Goal: Information Seeking & Learning: Learn about a topic

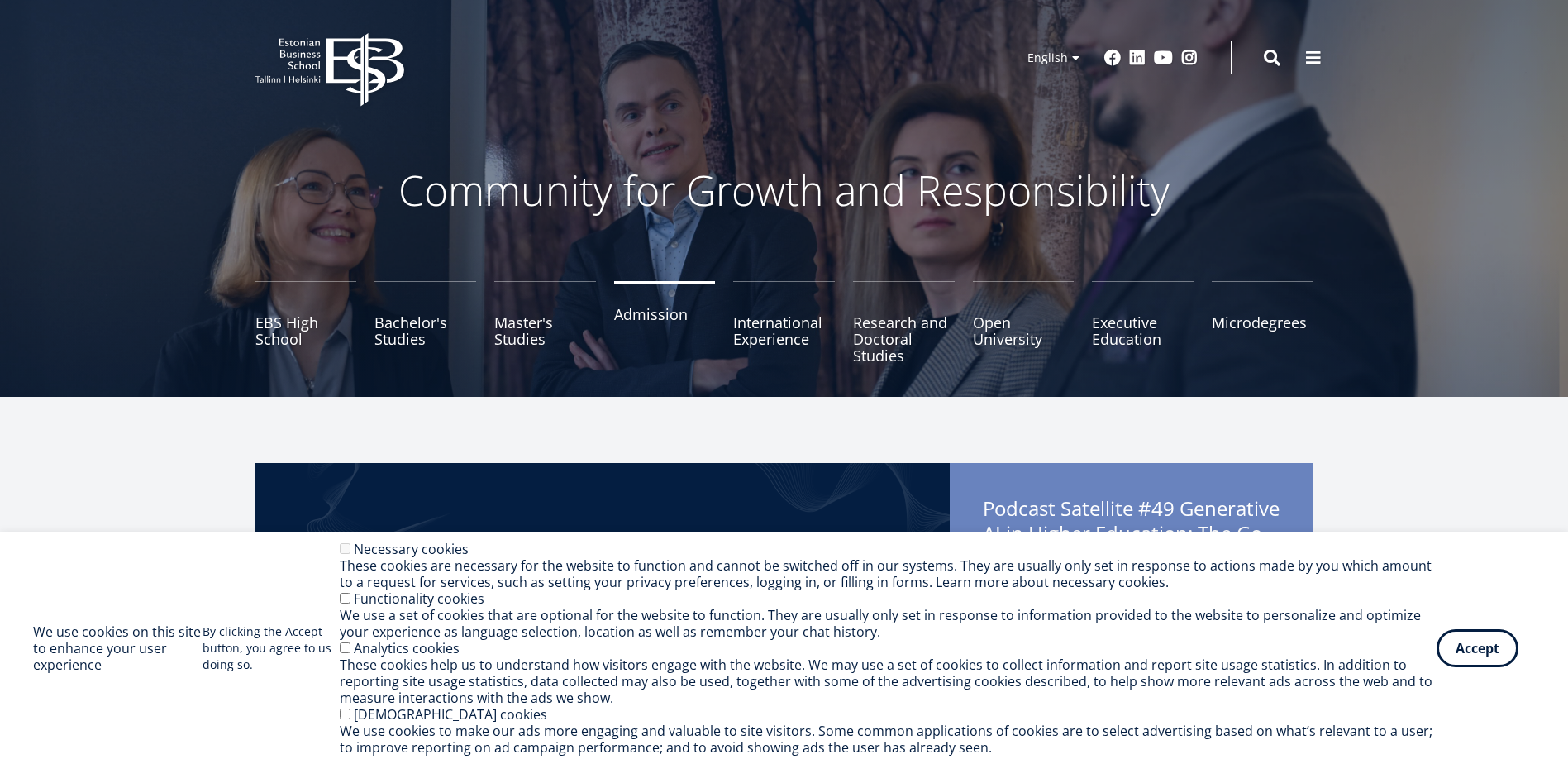
click at [651, 320] on link "Admission" at bounding box center [665, 322] width 102 height 82
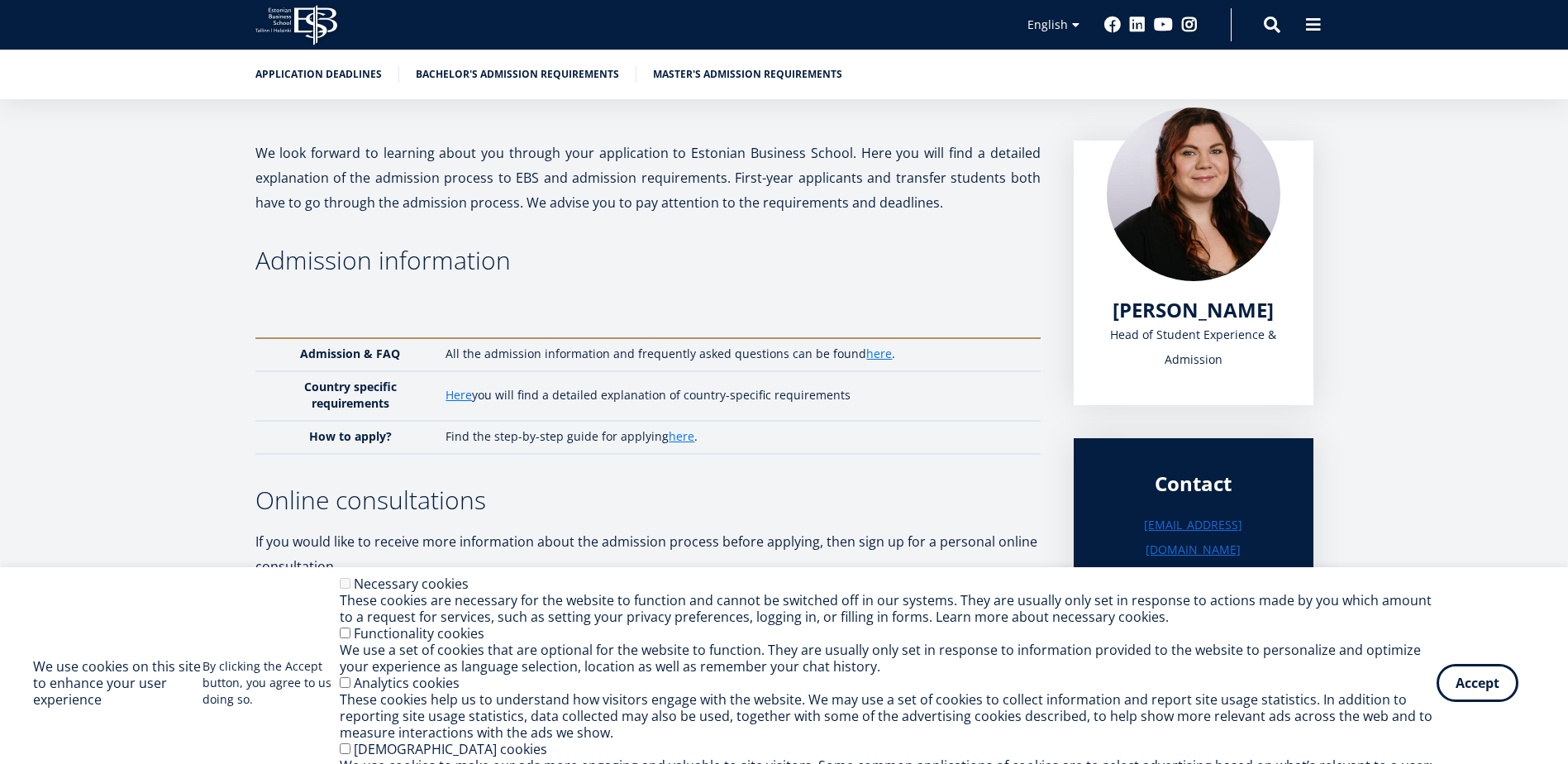
scroll to position [413, 0]
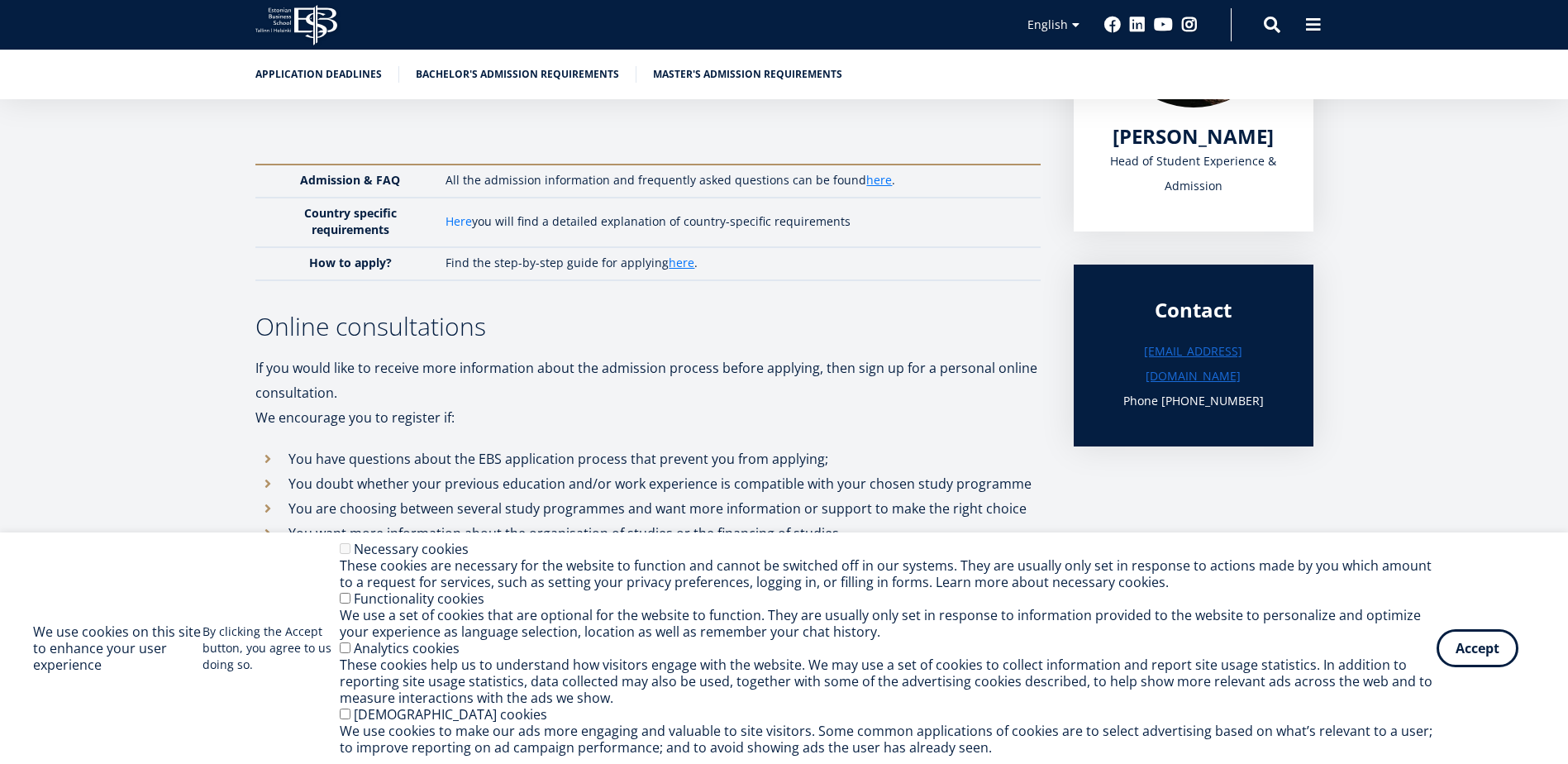
click at [462, 220] on link "Here" at bounding box center [458, 221] width 26 height 16
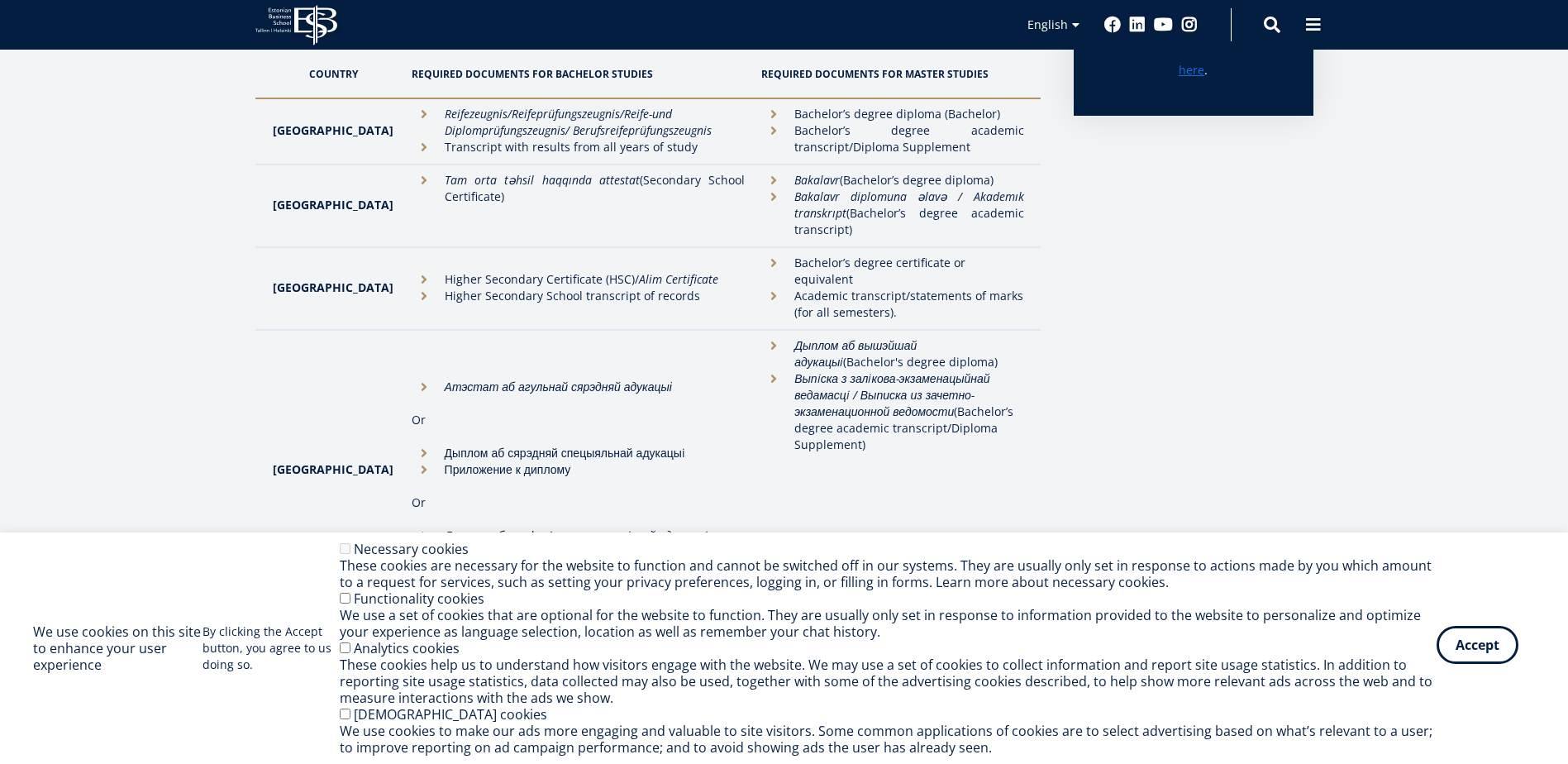
click at [1463, 658] on button "Accept" at bounding box center [1477, 645] width 81 height 38
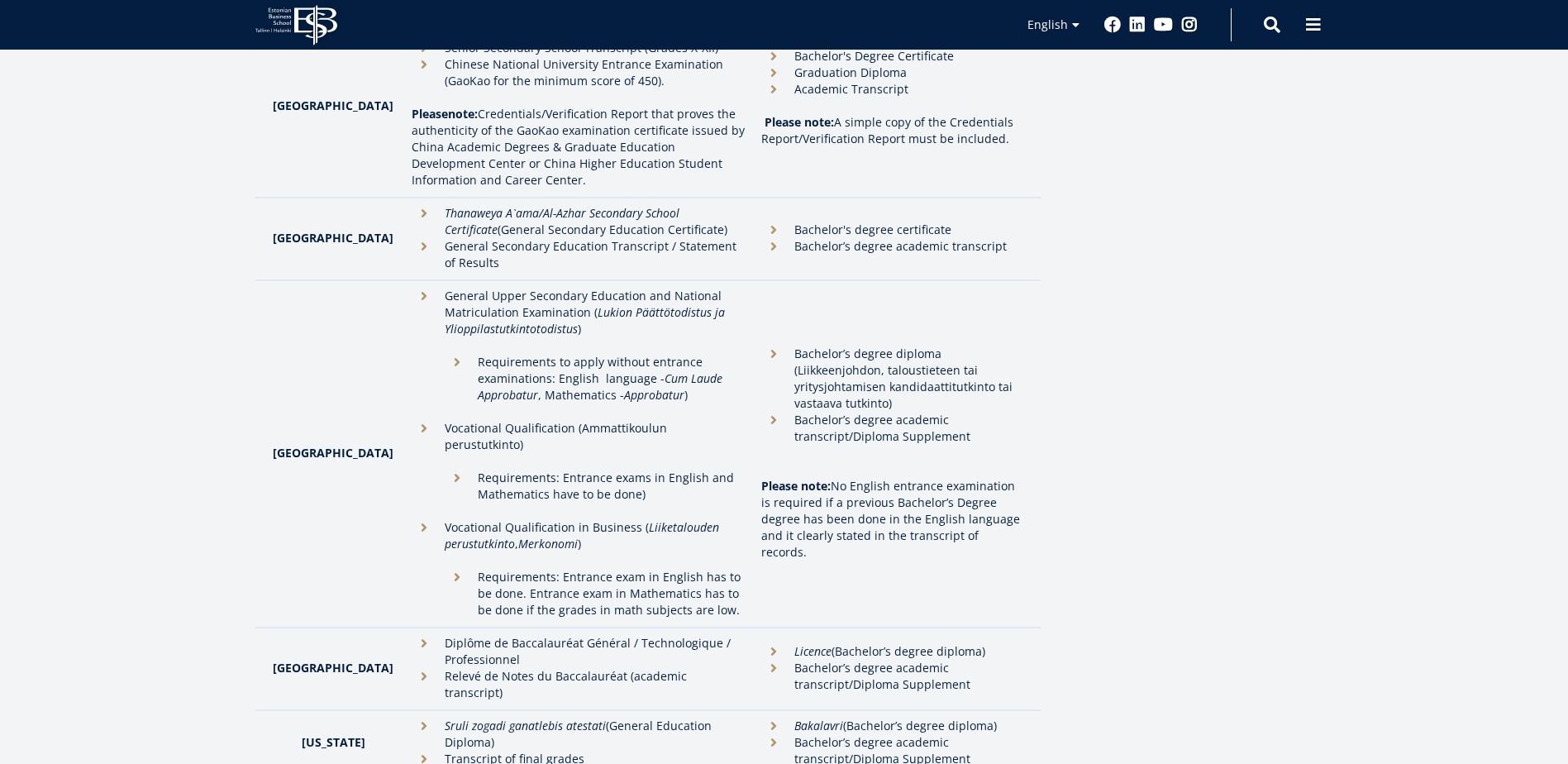
scroll to position [1705, 0]
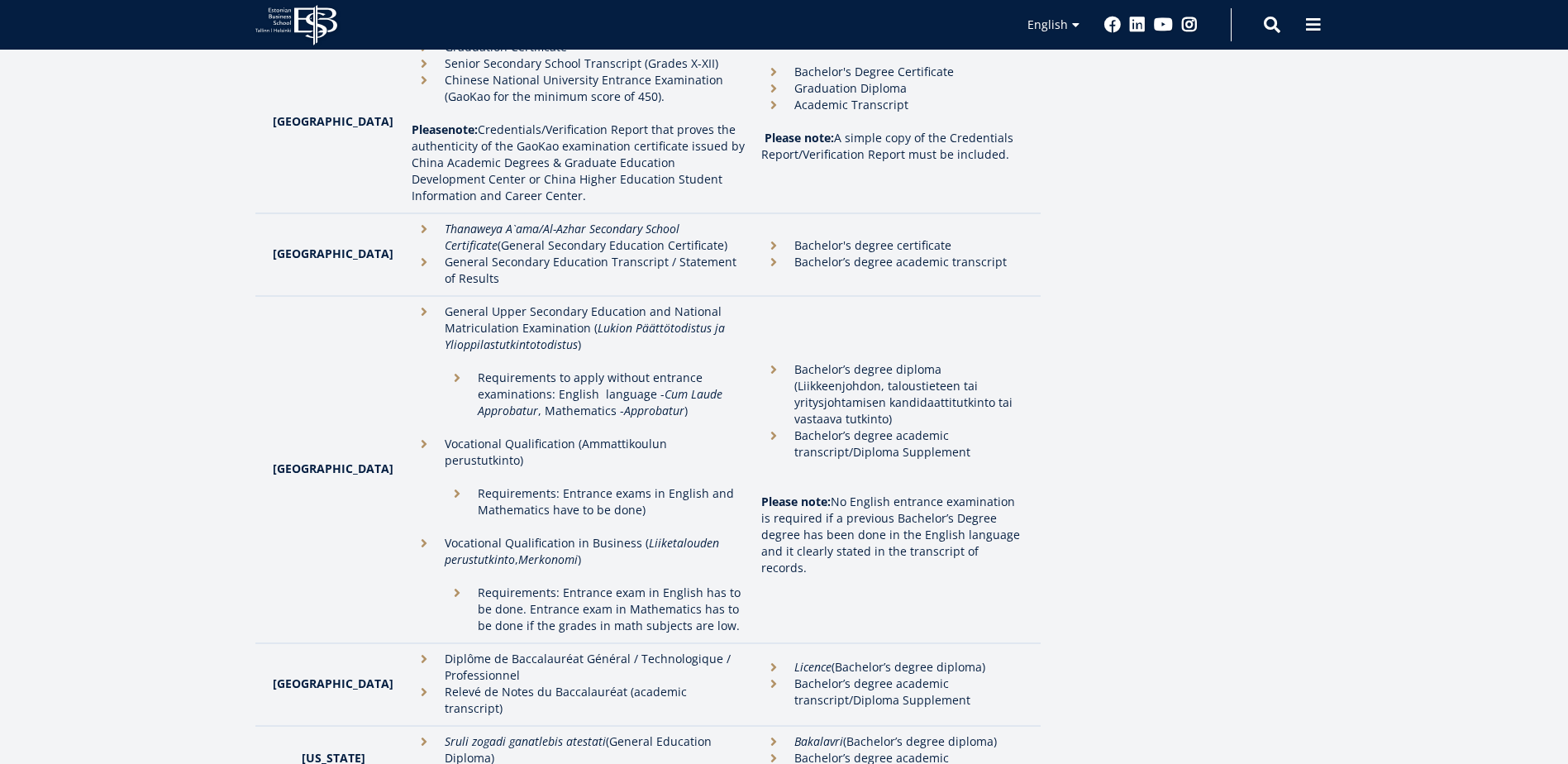
click at [761, 362] on li "Bachelor’s degree diploma (Liikkeenjohdon, taloustieteen tai yritysjohtamisen k…" at bounding box center [892, 395] width 262 height 66
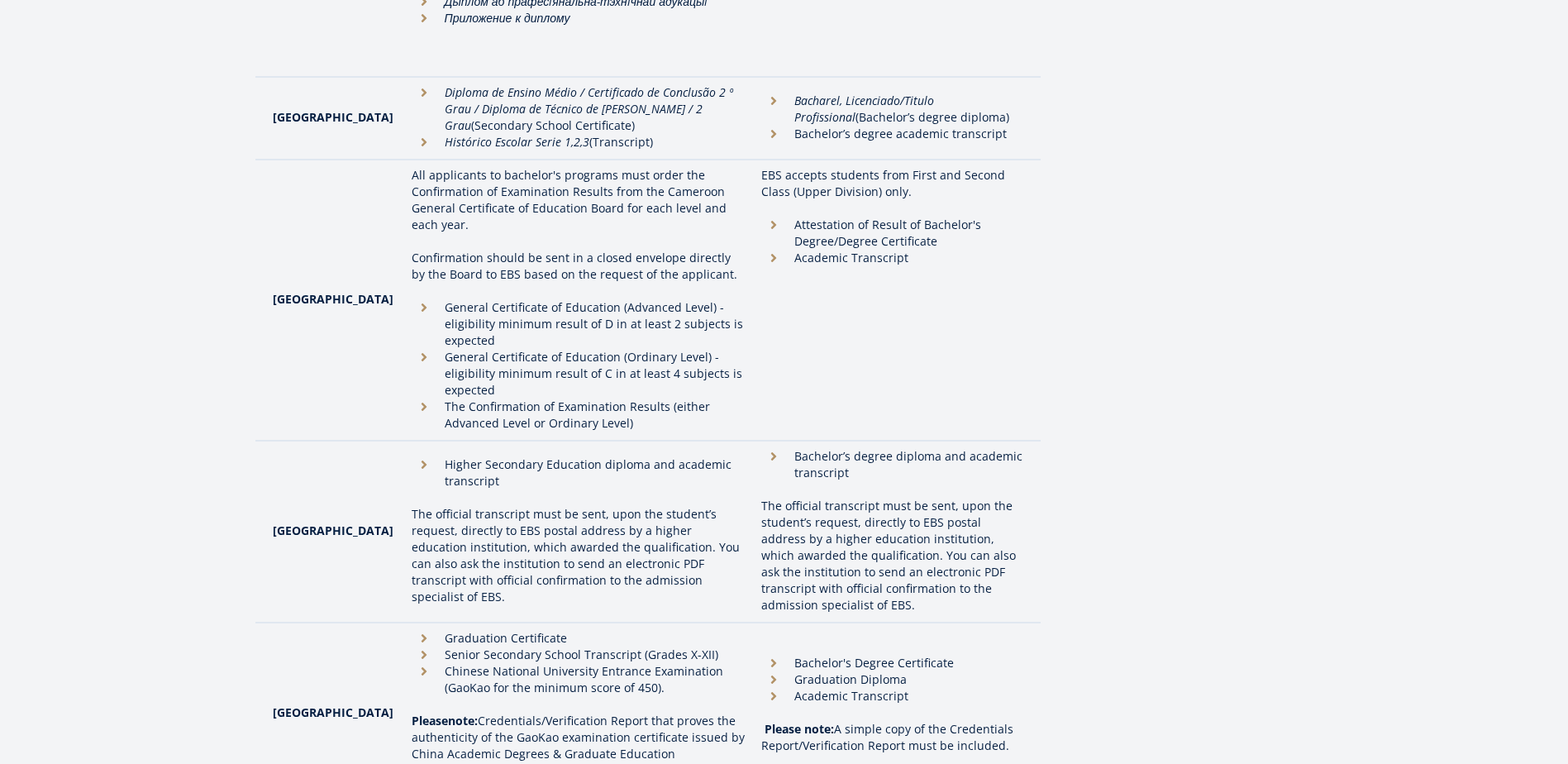
scroll to position [0, 0]
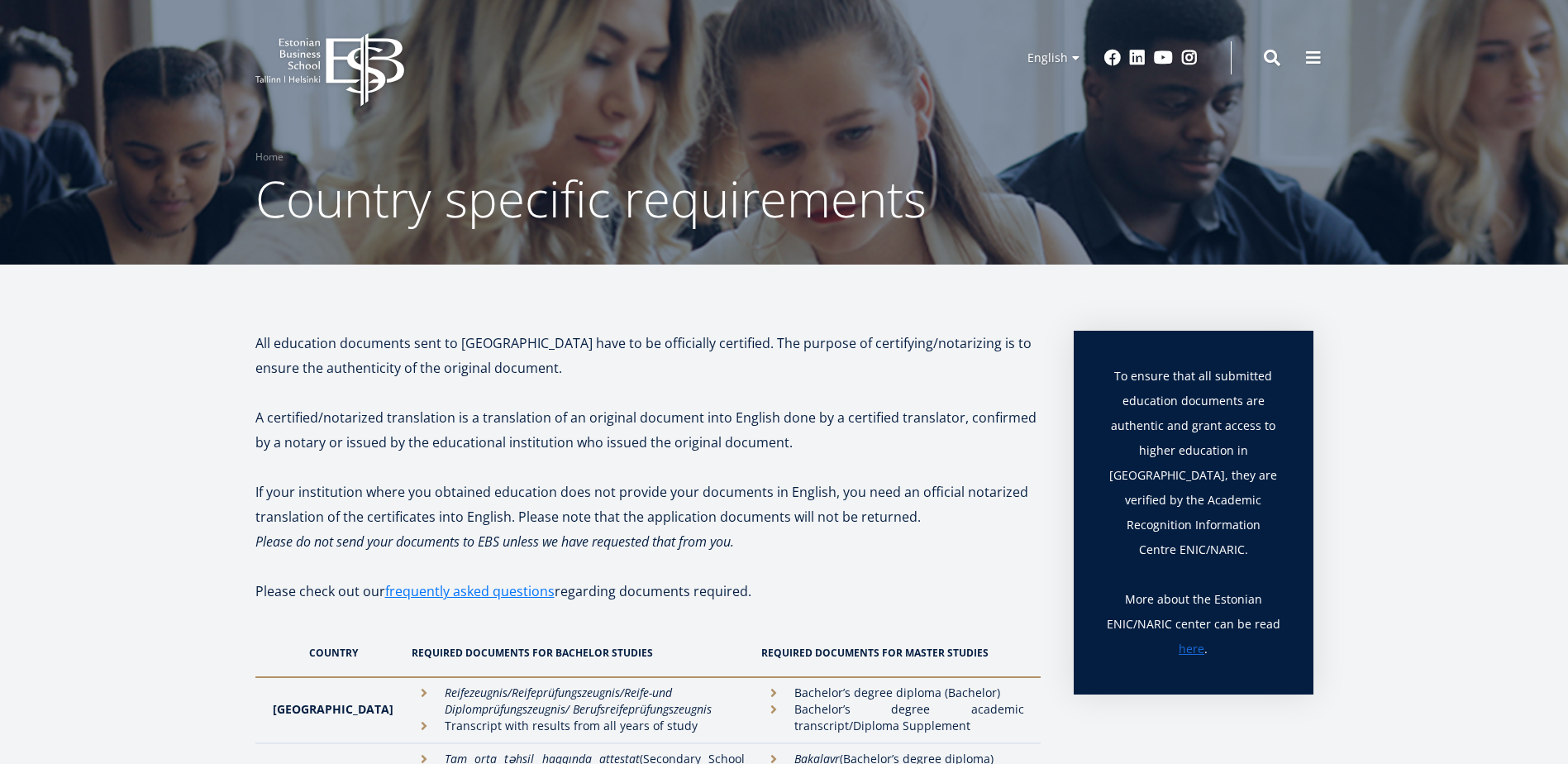
click at [282, 44] on icon "EBS Logo Created with Sketch." at bounding box center [329, 70] width 148 height 74
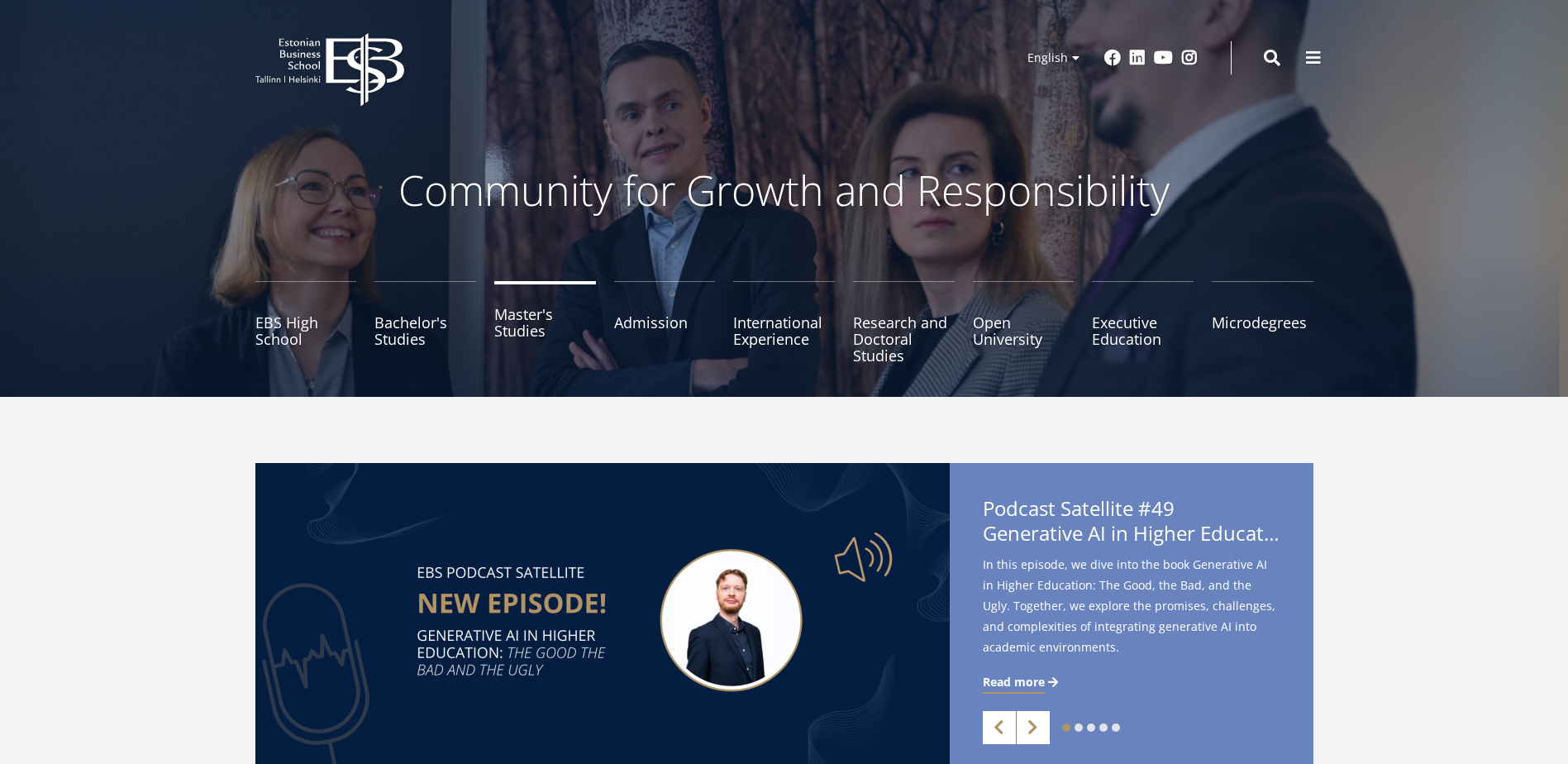
click at [516, 340] on link "Master's Studies" at bounding box center [546, 322] width 102 height 82
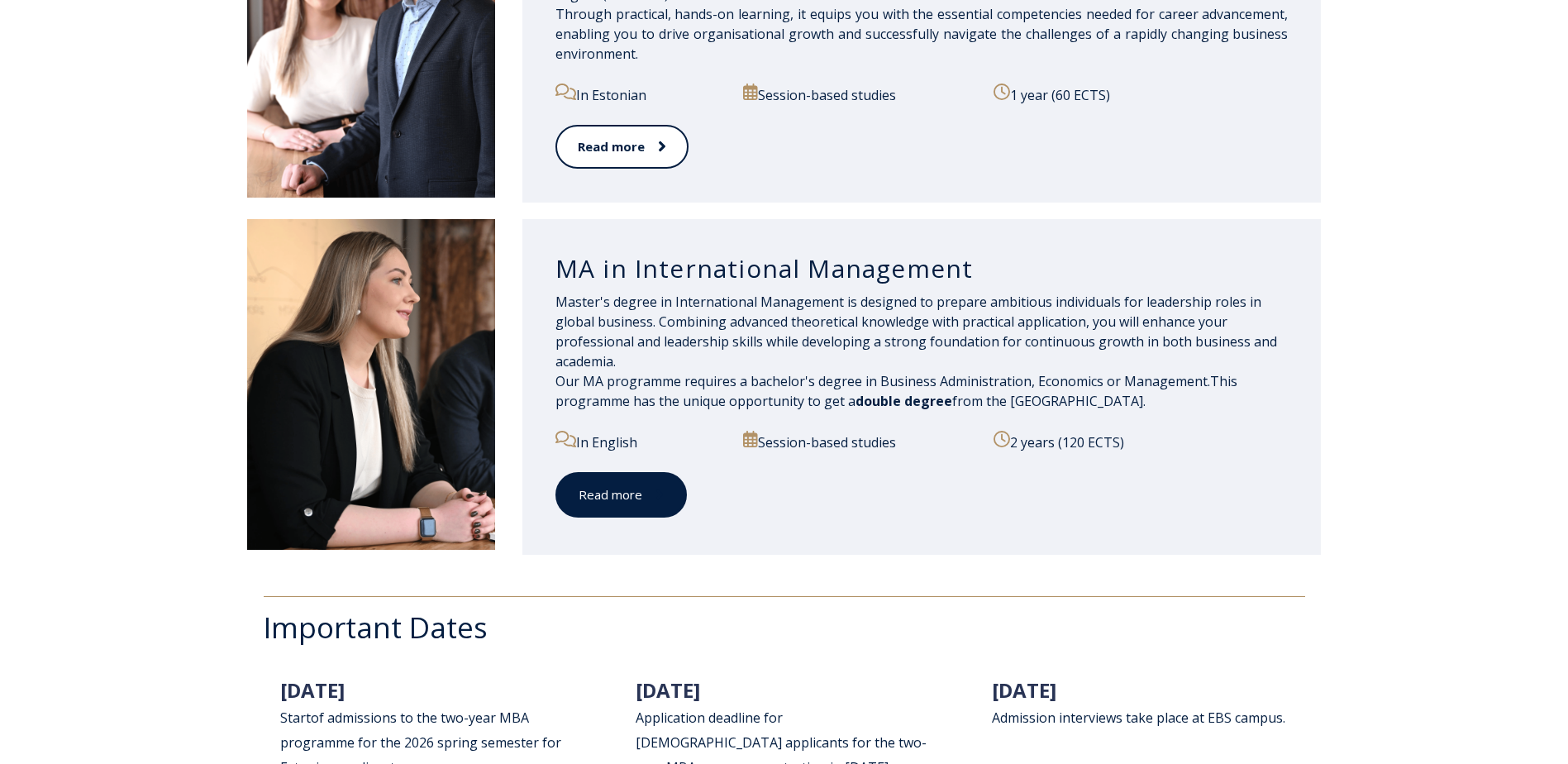
scroll to position [1737, 0]
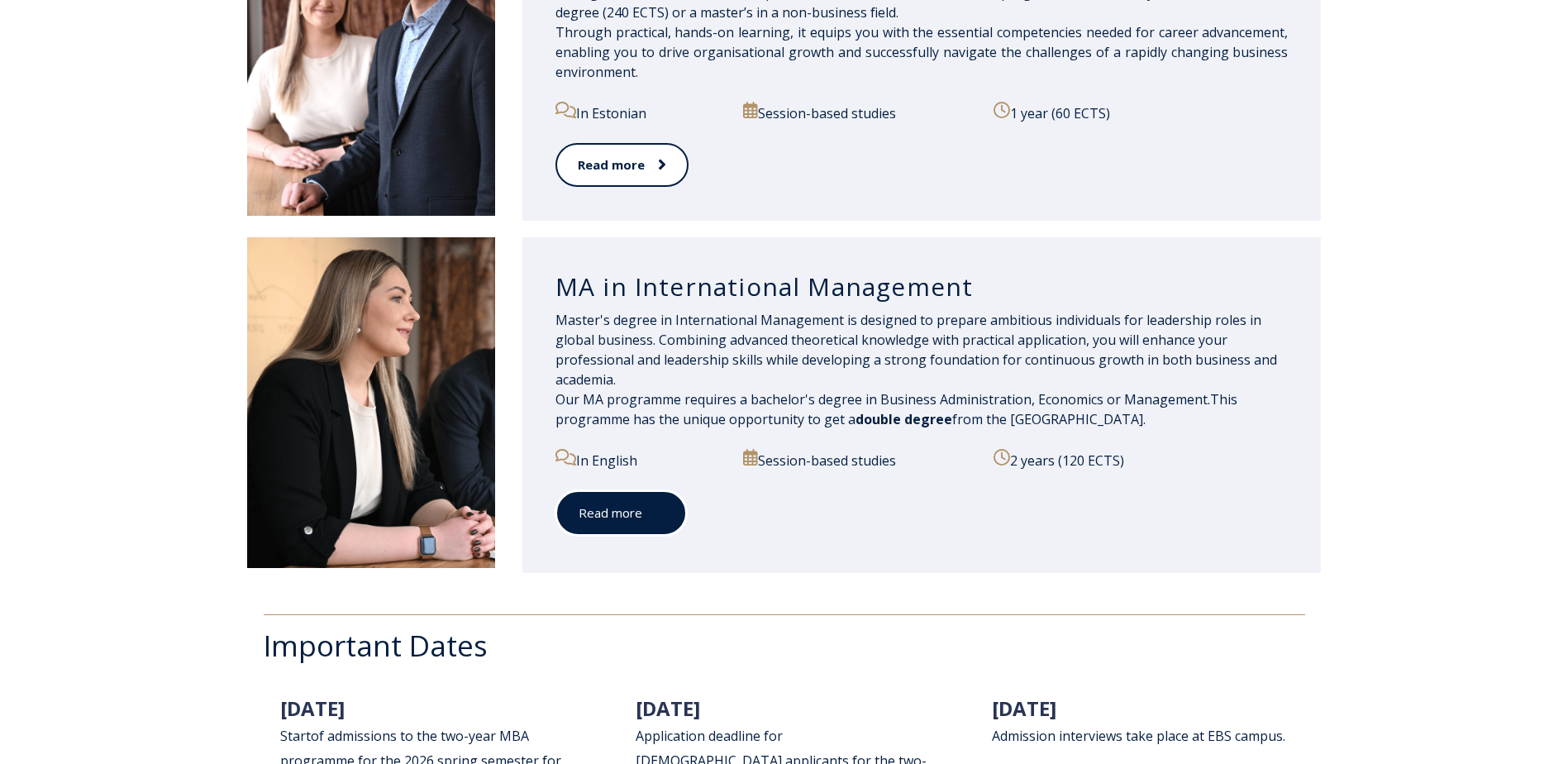
click at [630, 522] on link "Read more" at bounding box center [621, 514] width 132 height 46
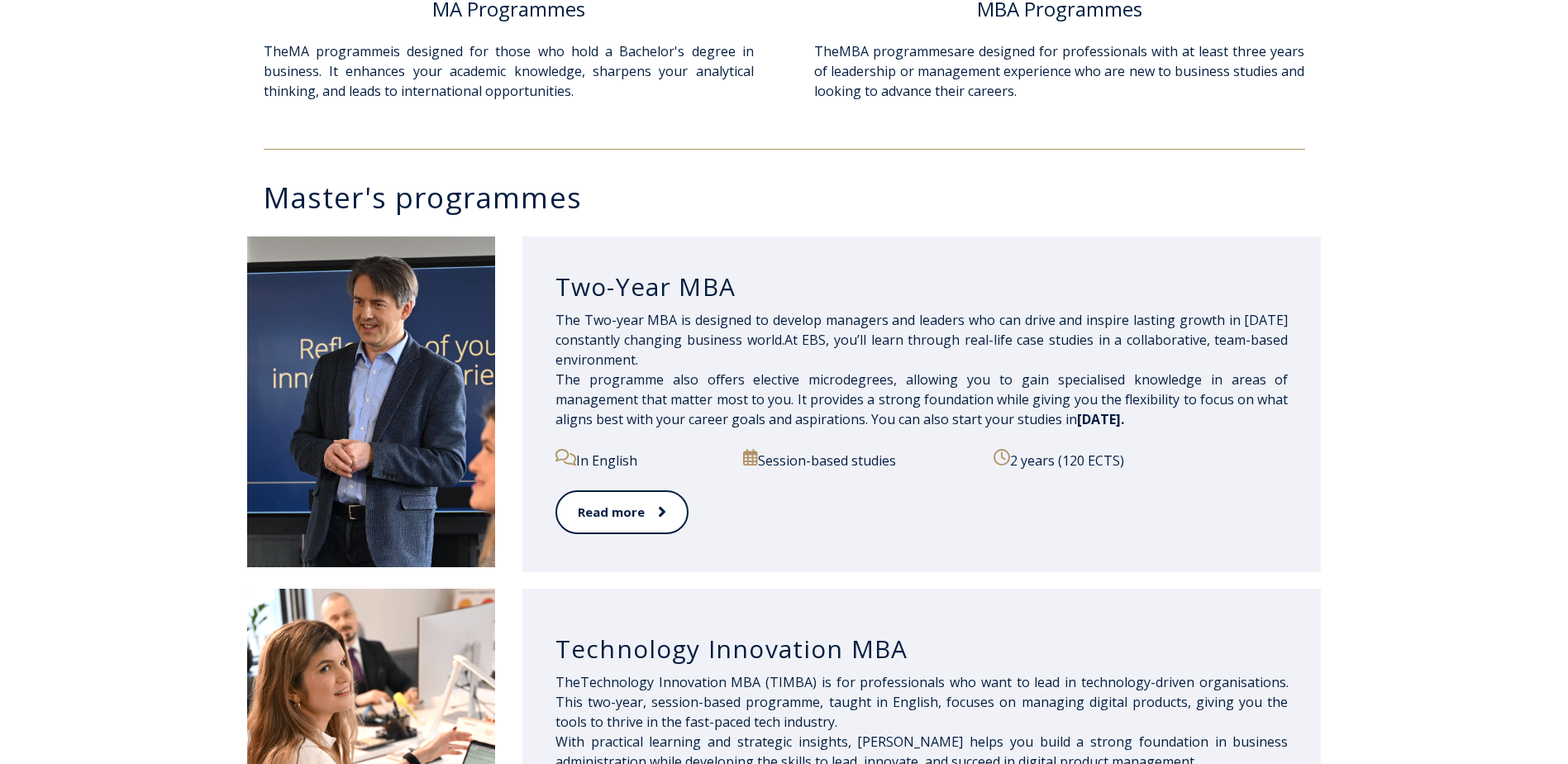
scroll to position [661, 0]
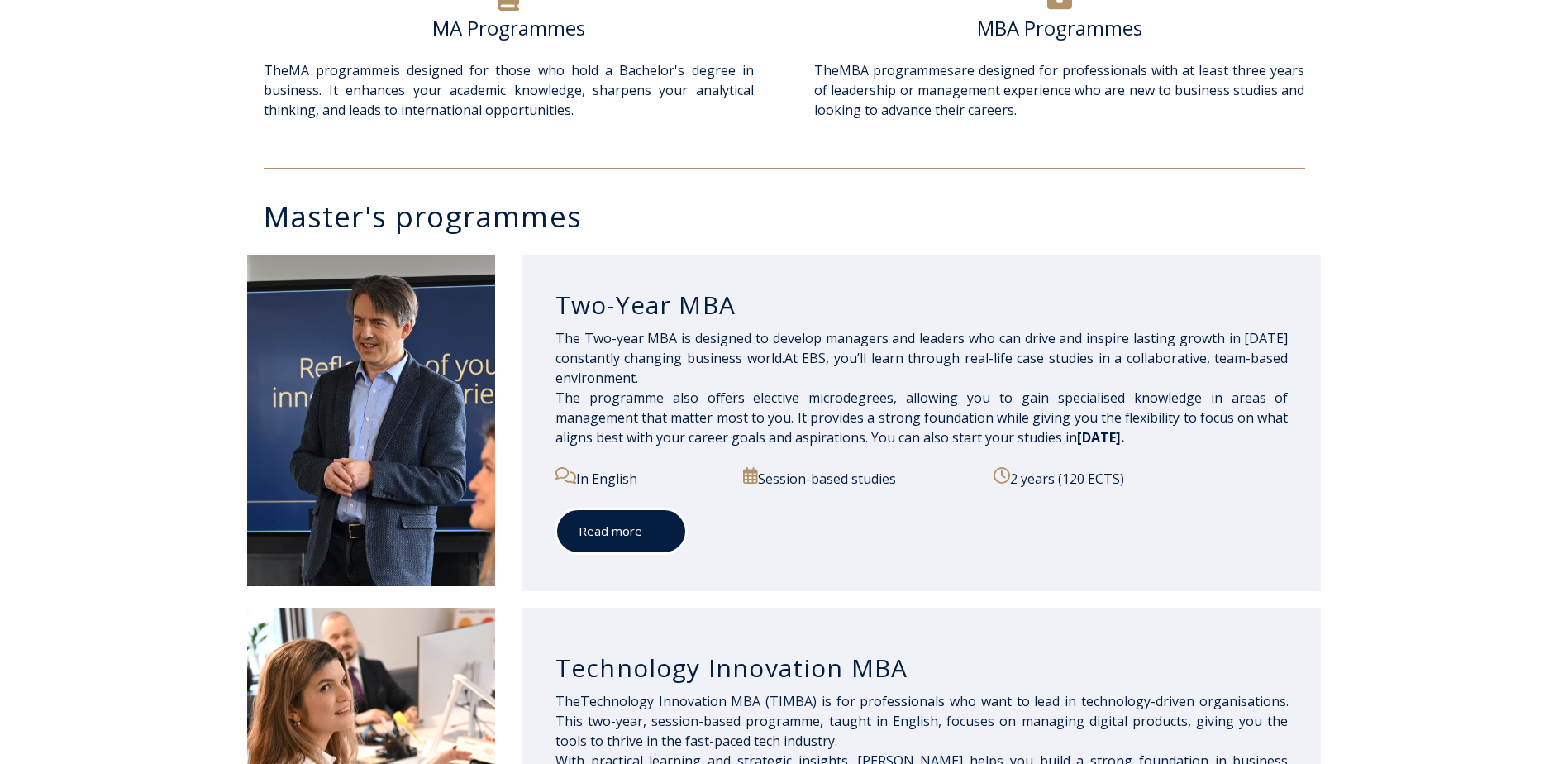
click at [625, 525] on link "Read more" at bounding box center [621, 531] width 132 height 46
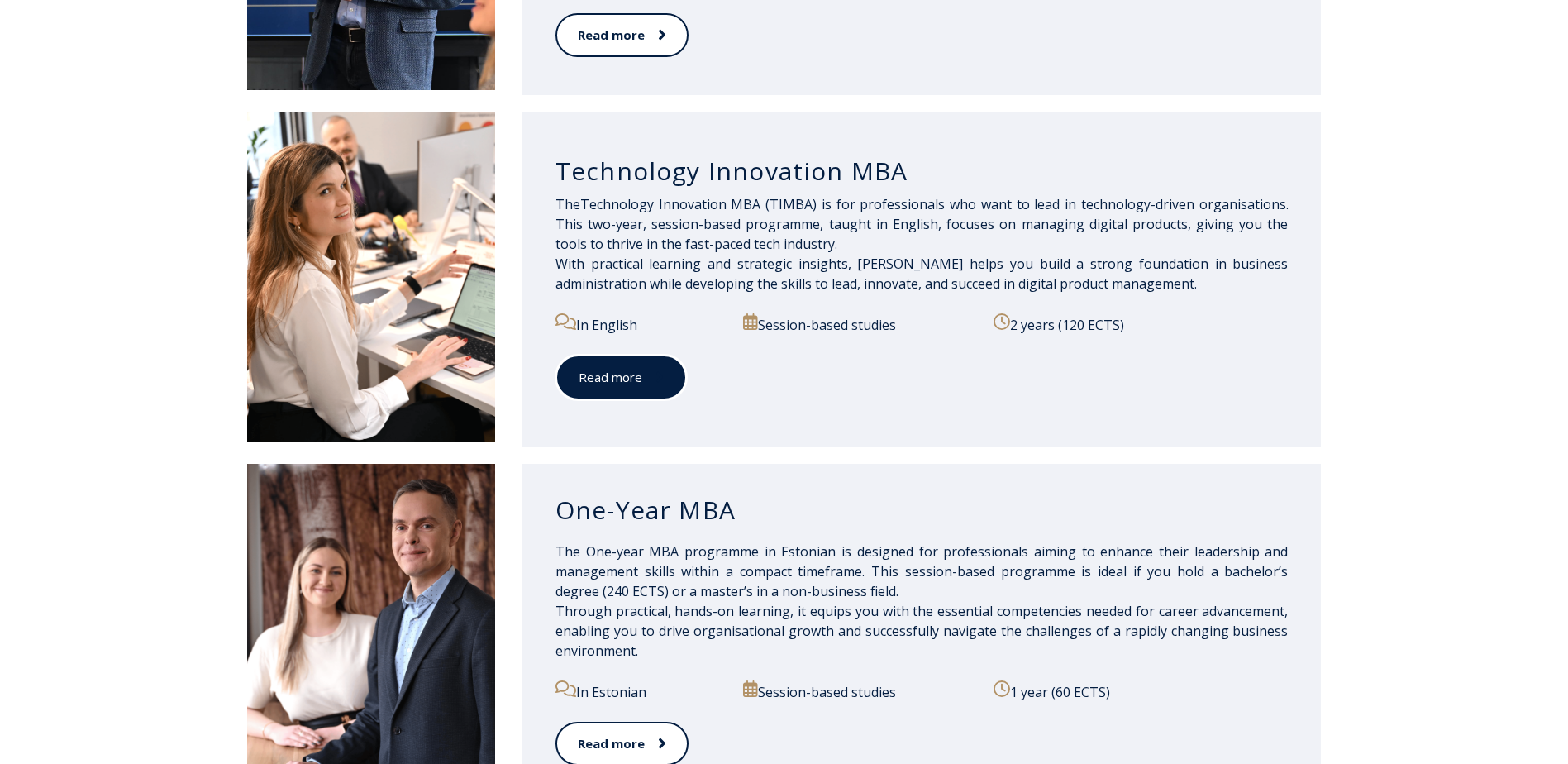
click at [607, 379] on link "Read more" at bounding box center [621, 378] width 132 height 46
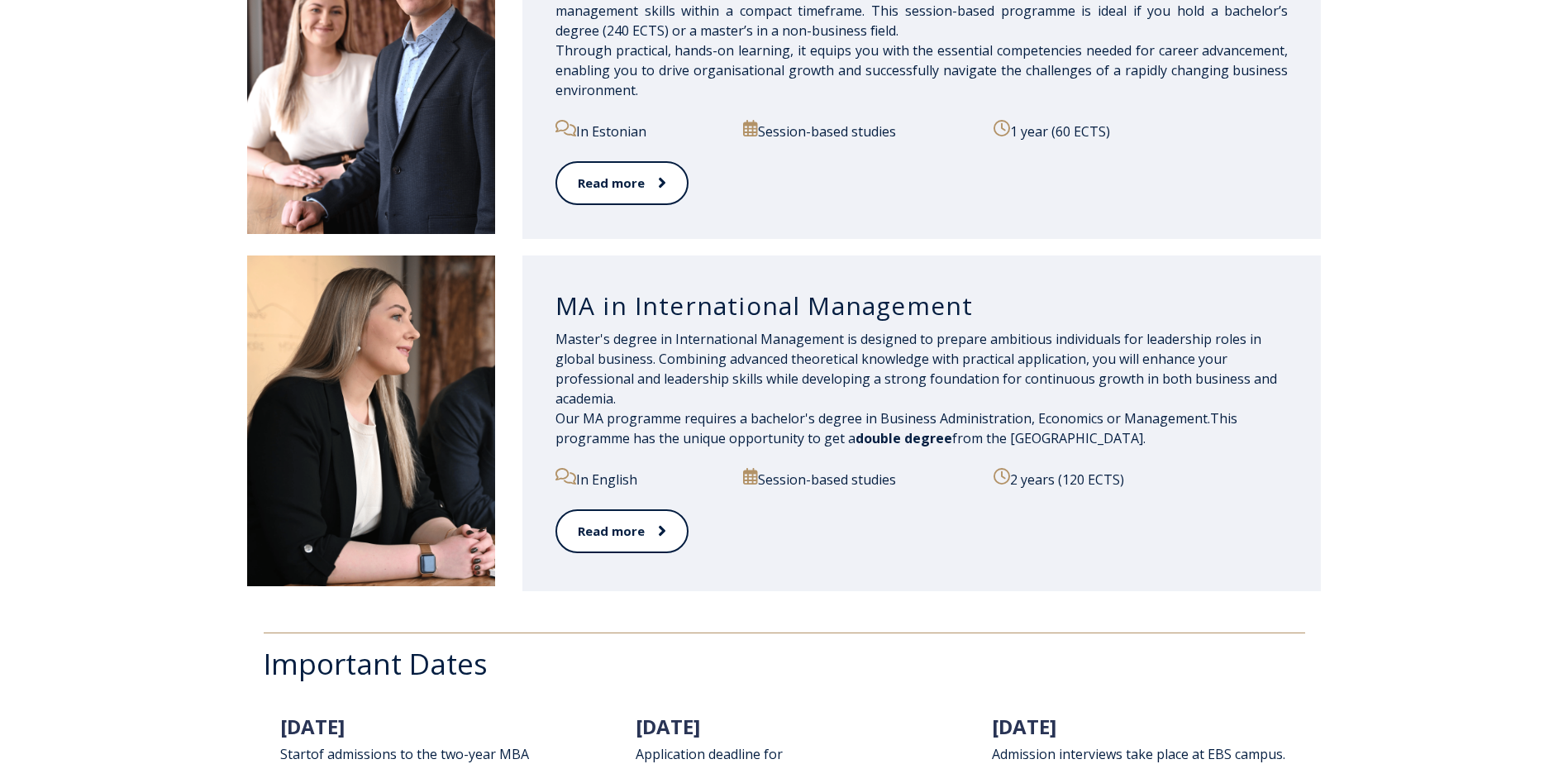
scroll to position [1985, 0]
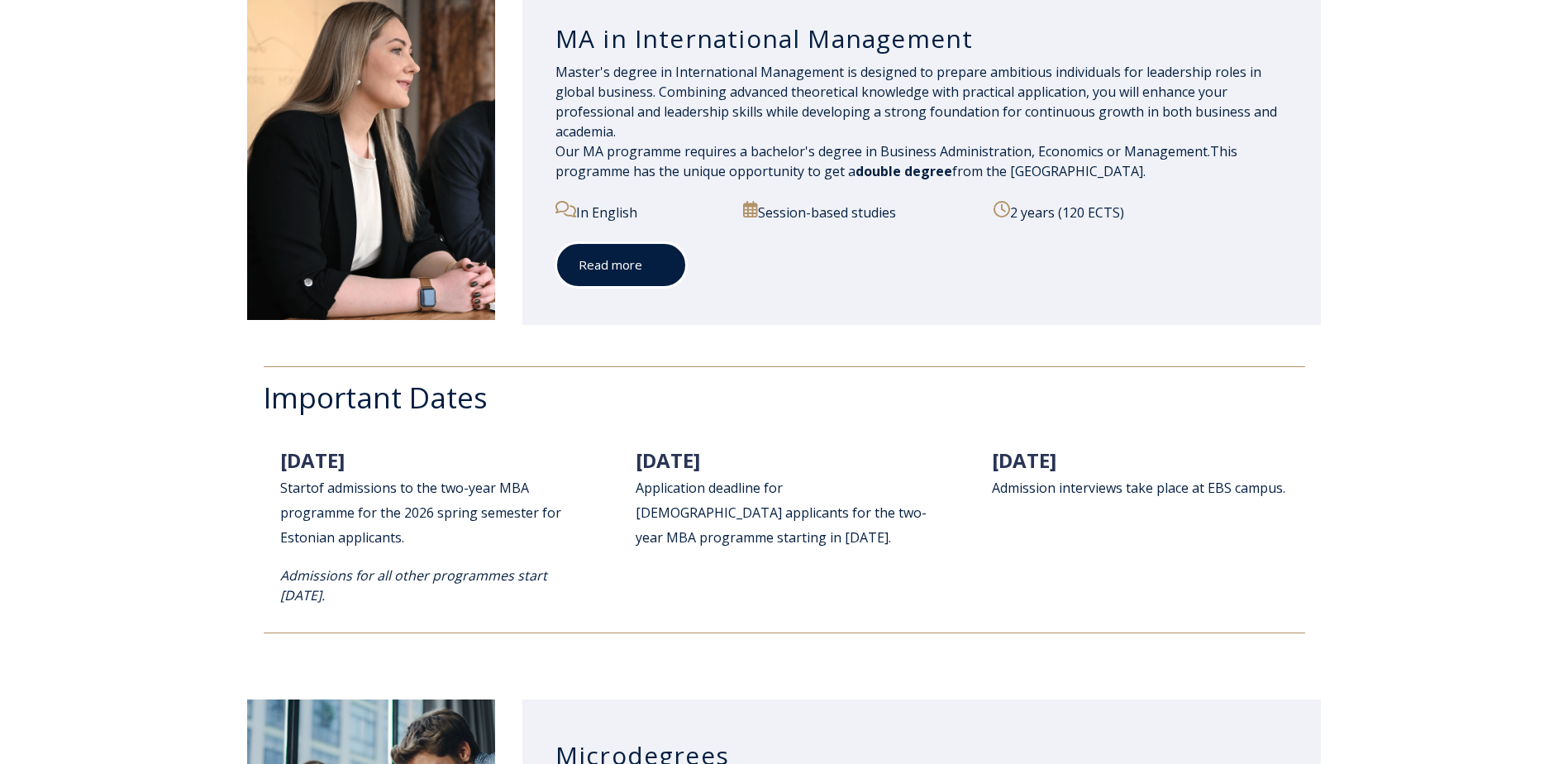
click at [615, 271] on link "Read more" at bounding box center [621, 265] width 132 height 46
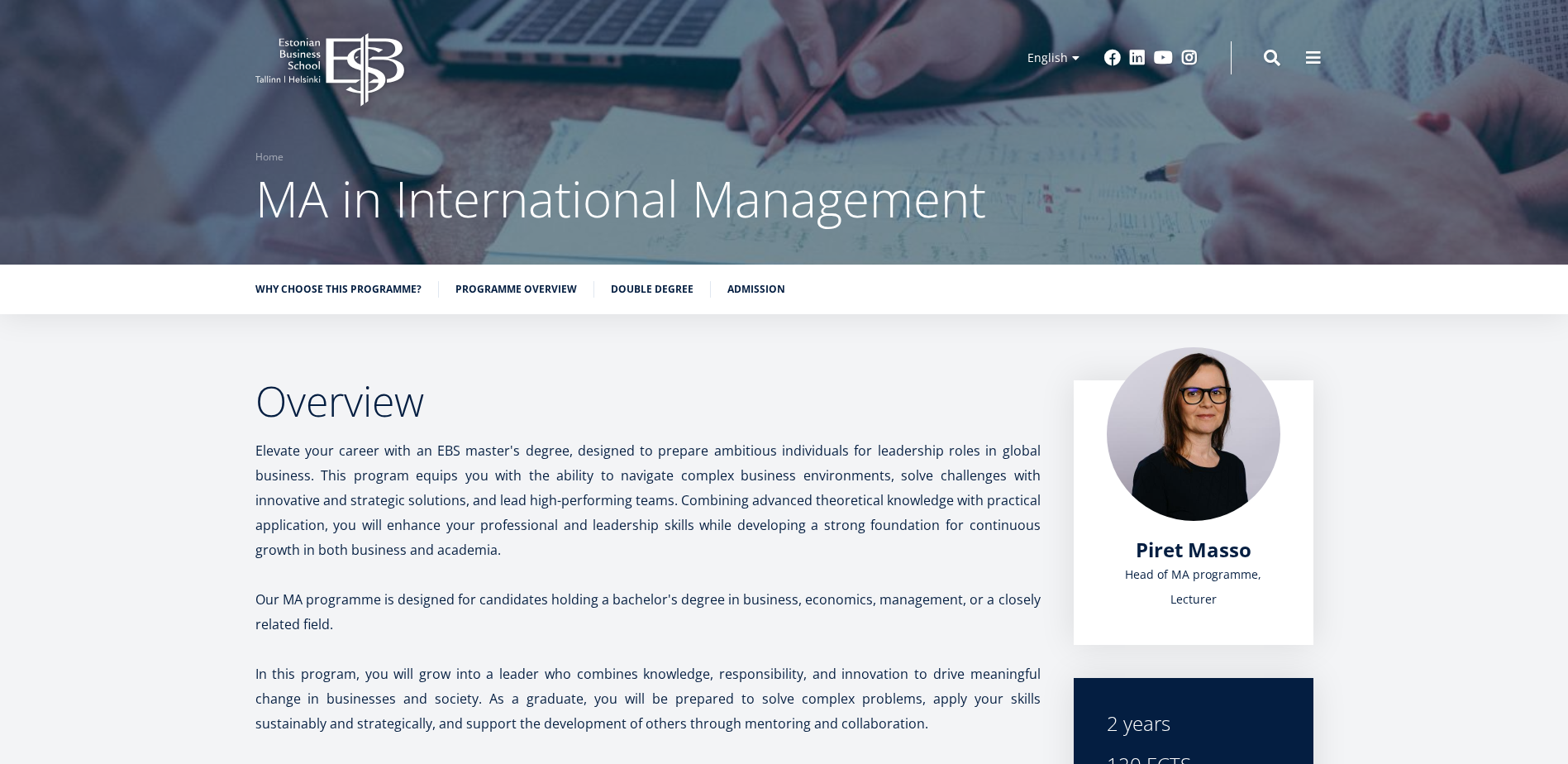
click at [483, 552] on span "Elevate your career with an EBS master's degree, designed to prepare ambitious …" at bounding box center [648, 500] width 786 height 117
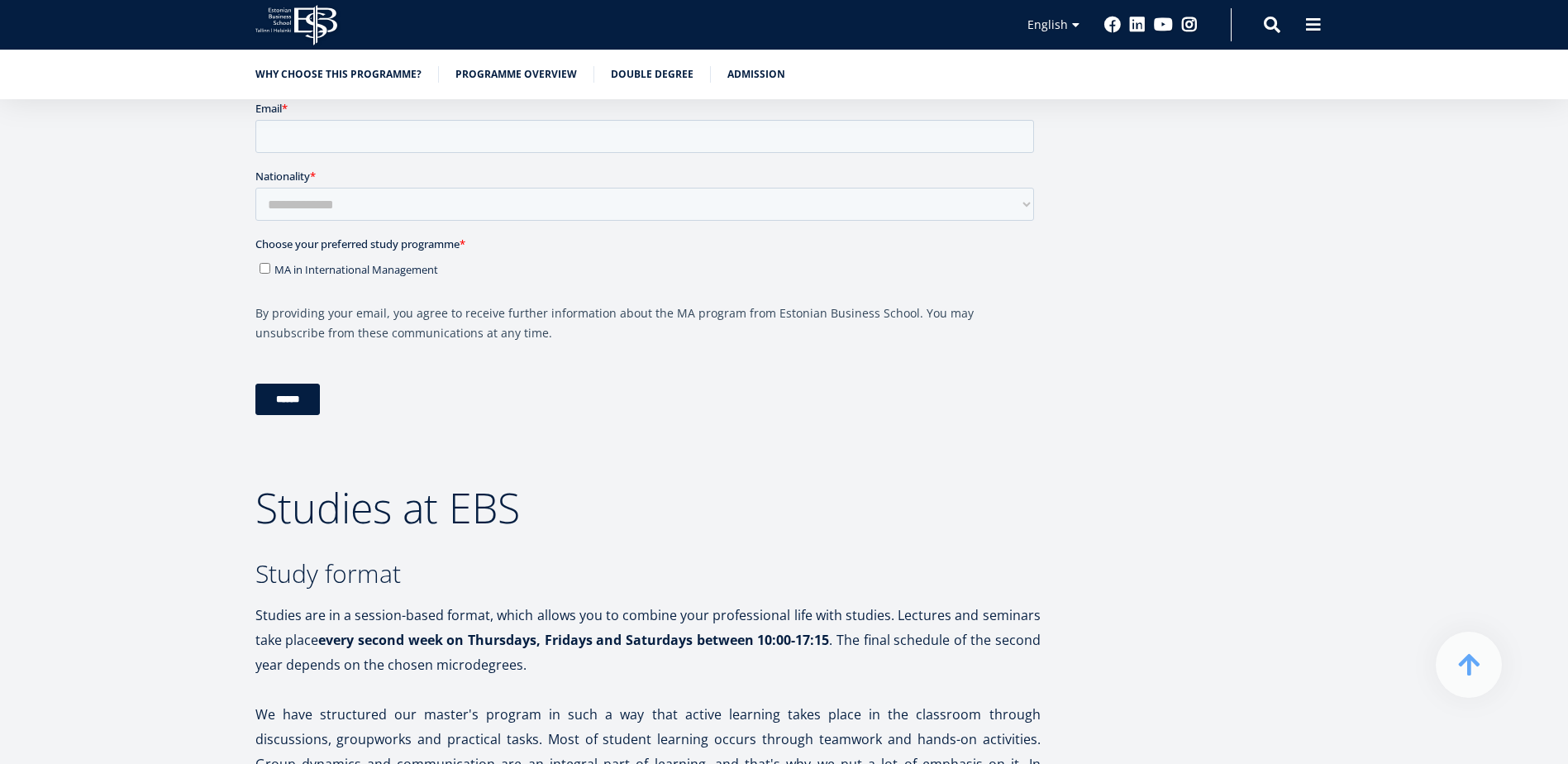
scroll to position [2977, 0]
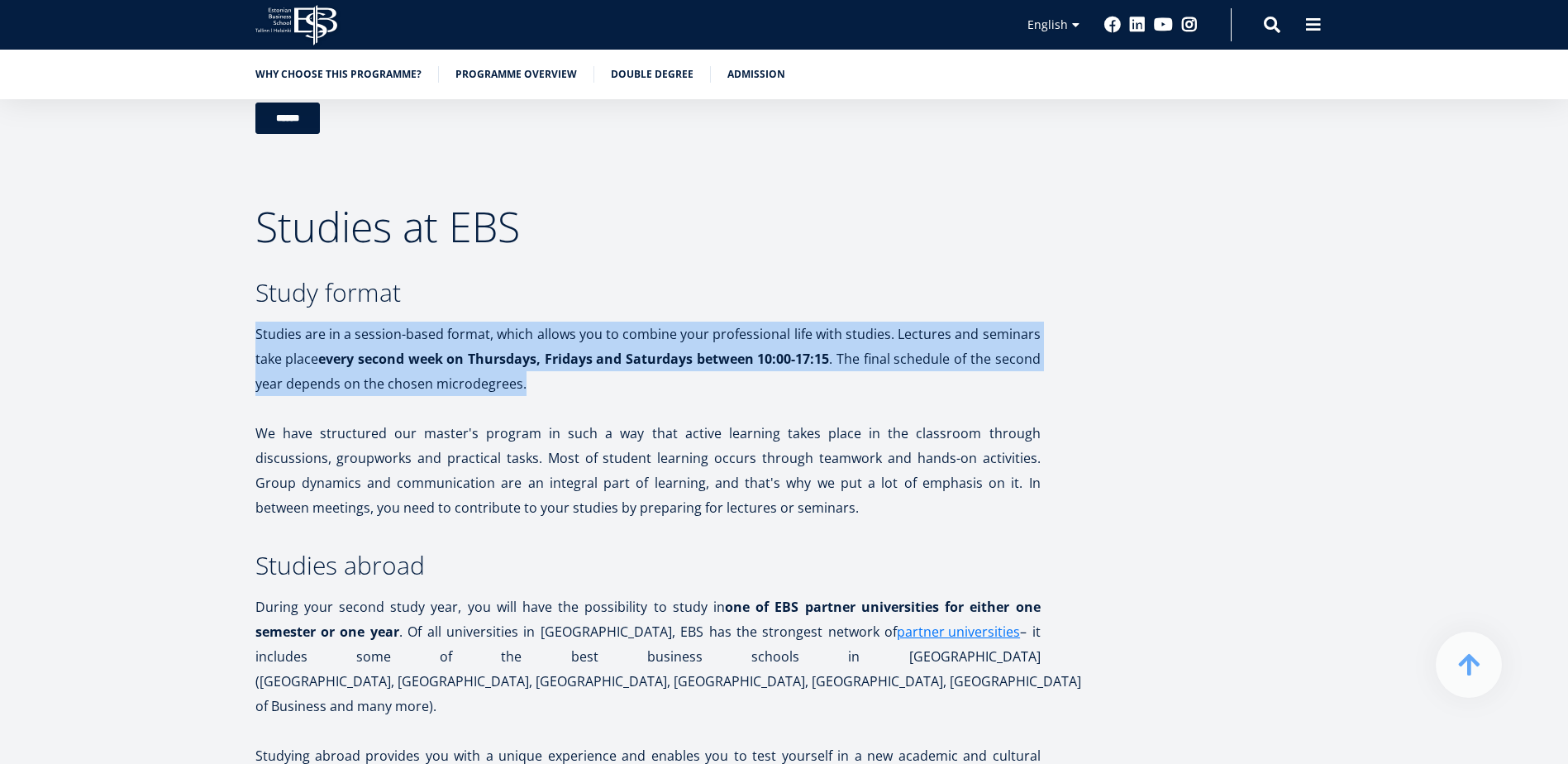
drag, startPoint x: 250, startPoint y: 325, endPoint x: 652, endPoint y: 363, distance: 403.8
copy p "Studies are in a session-based format, which allows you to combine your profess…"
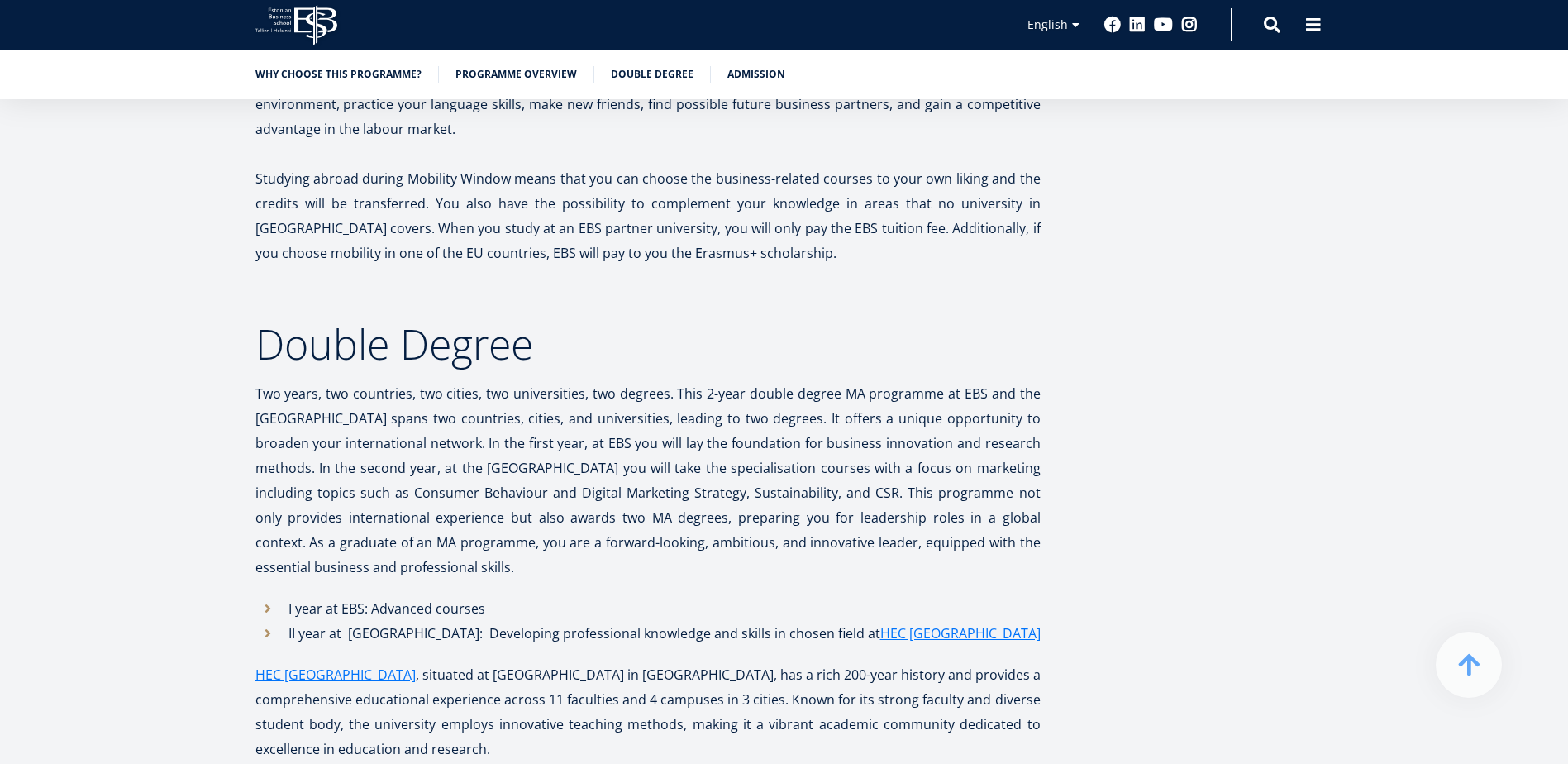
scroll to position [3805, 0]
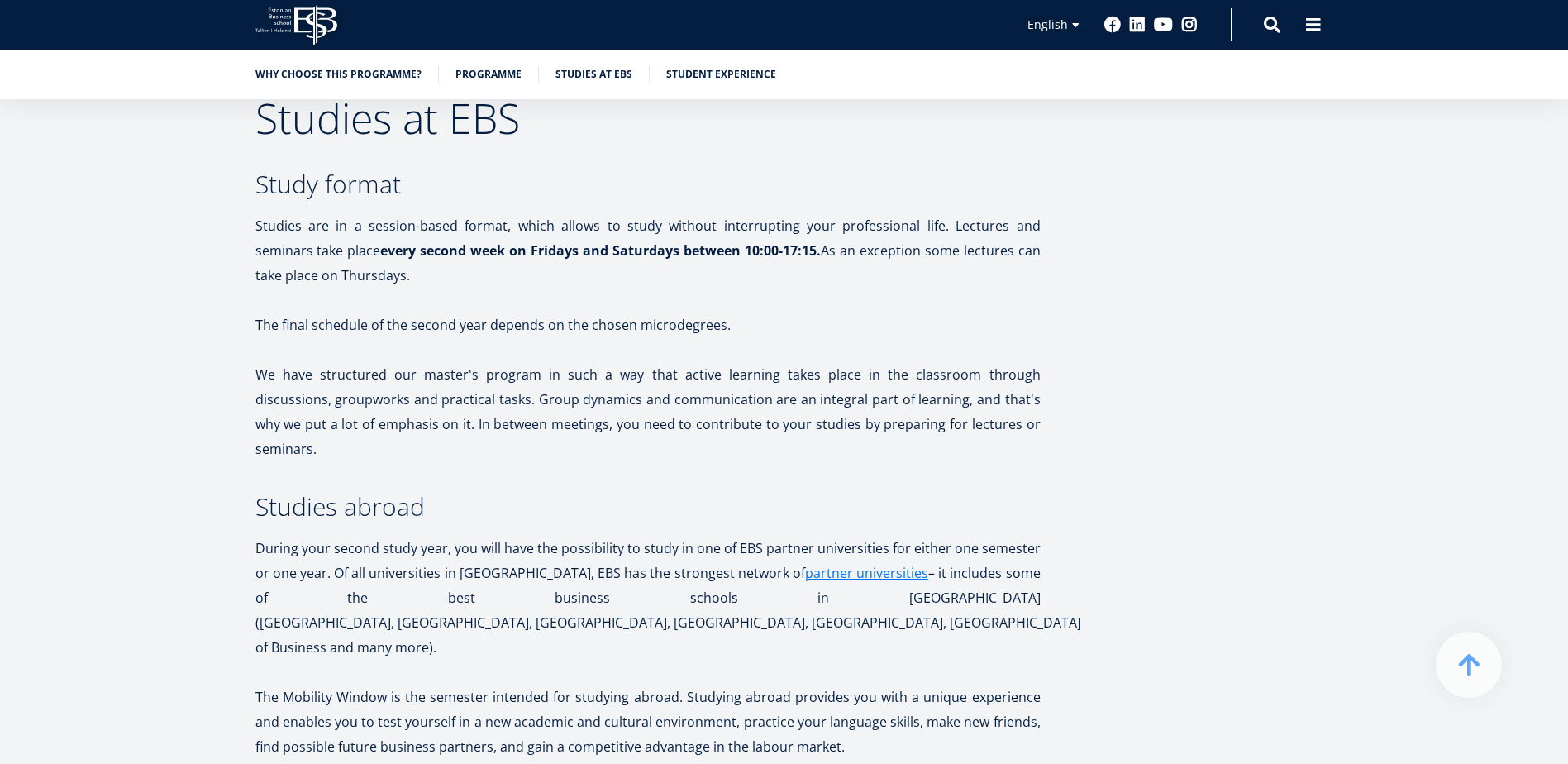
scroll to position [2895, 0]
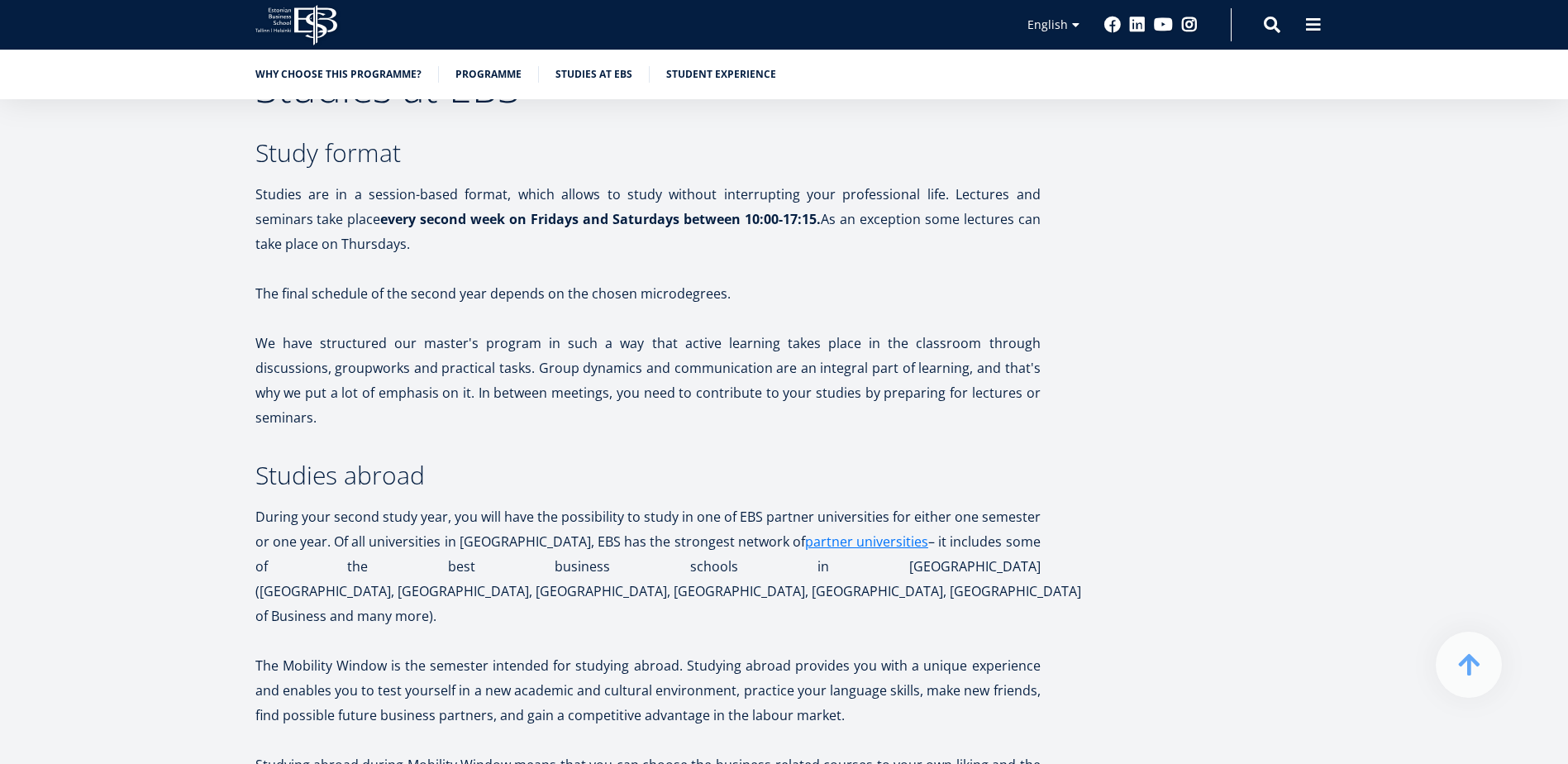
click at [844, 322] on p at bounding box center [648, 317] width 786 height 25
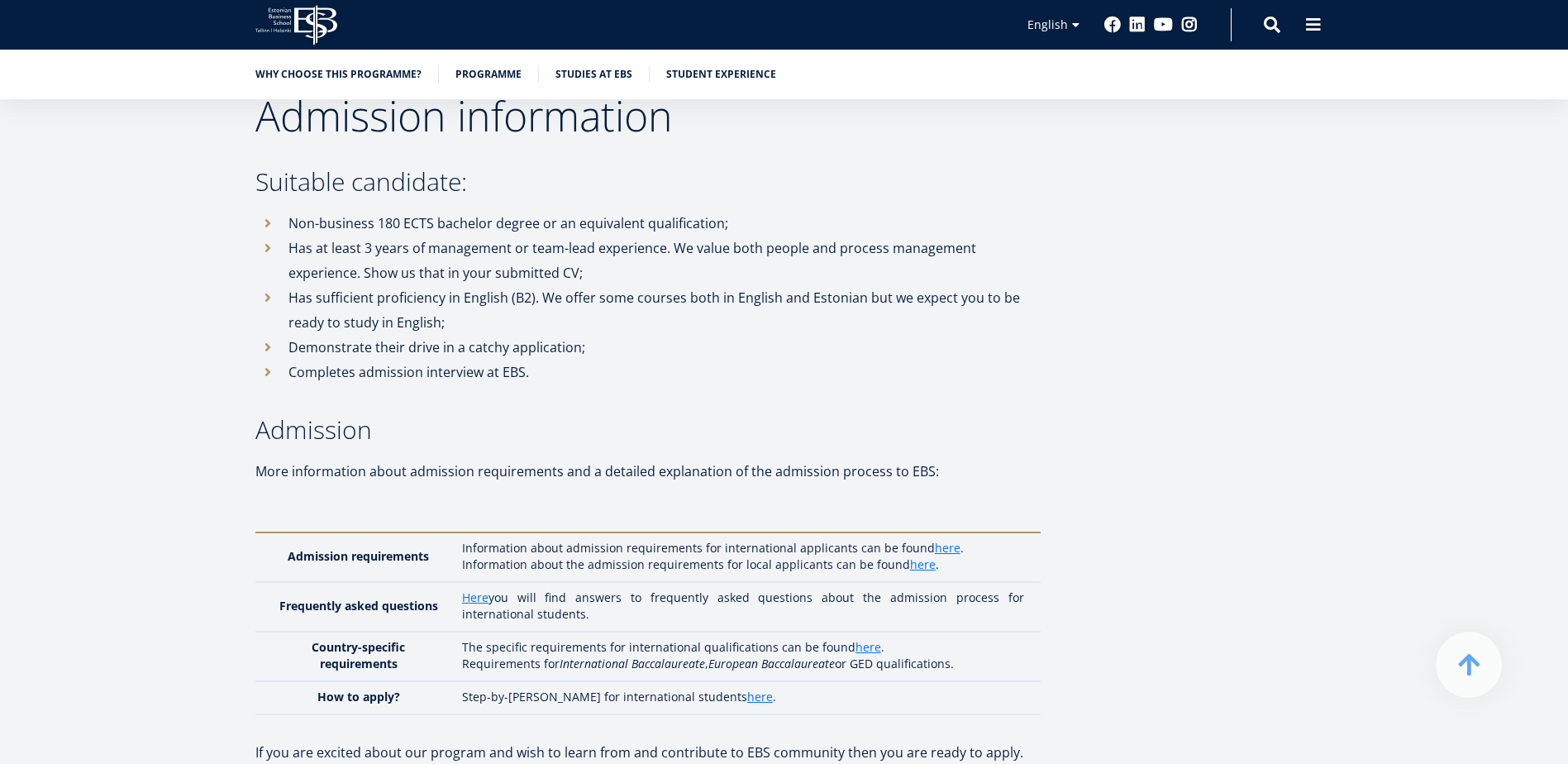
scroll to position [4314, 0]
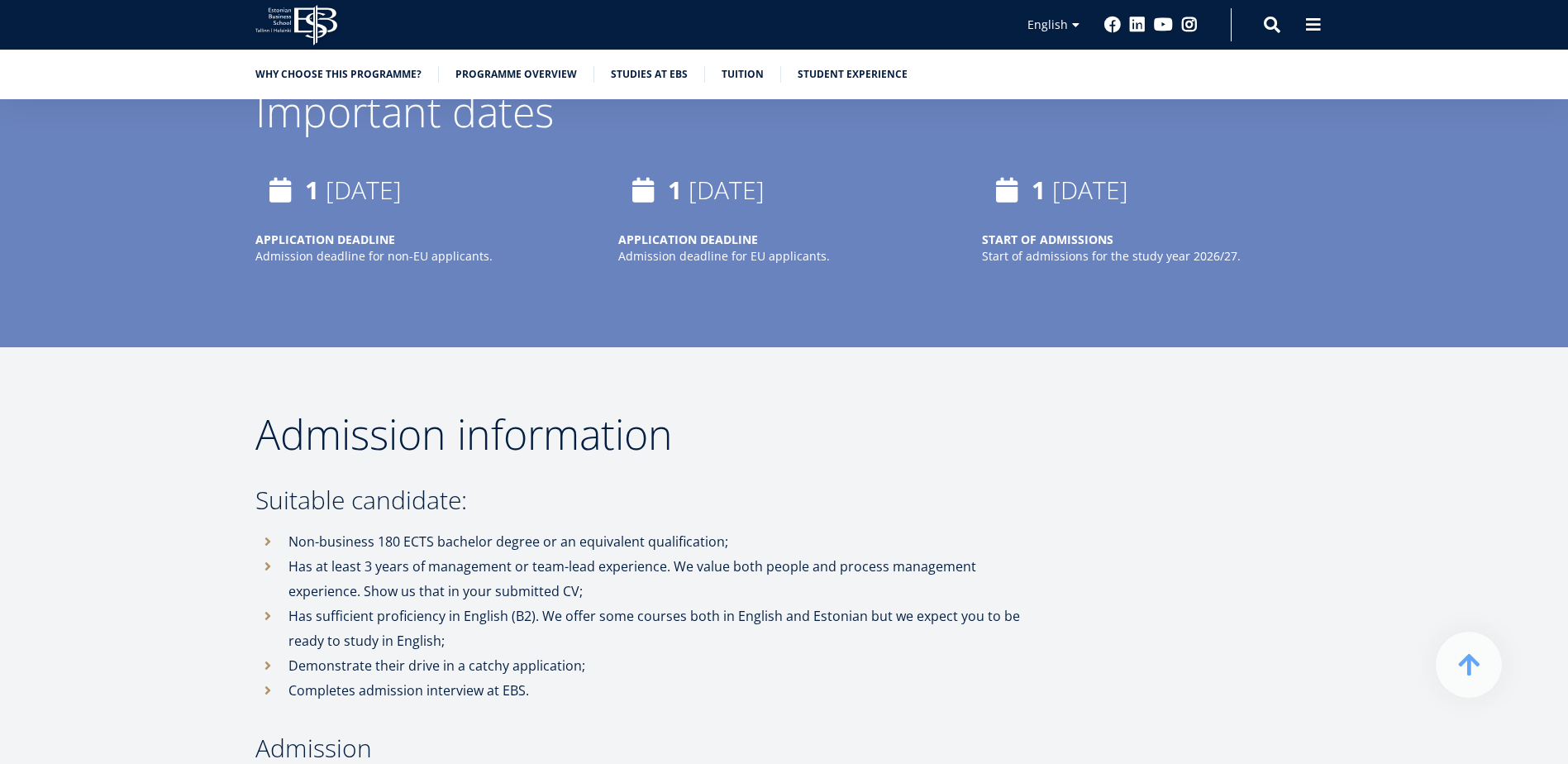
scroll to position [3556, 0]
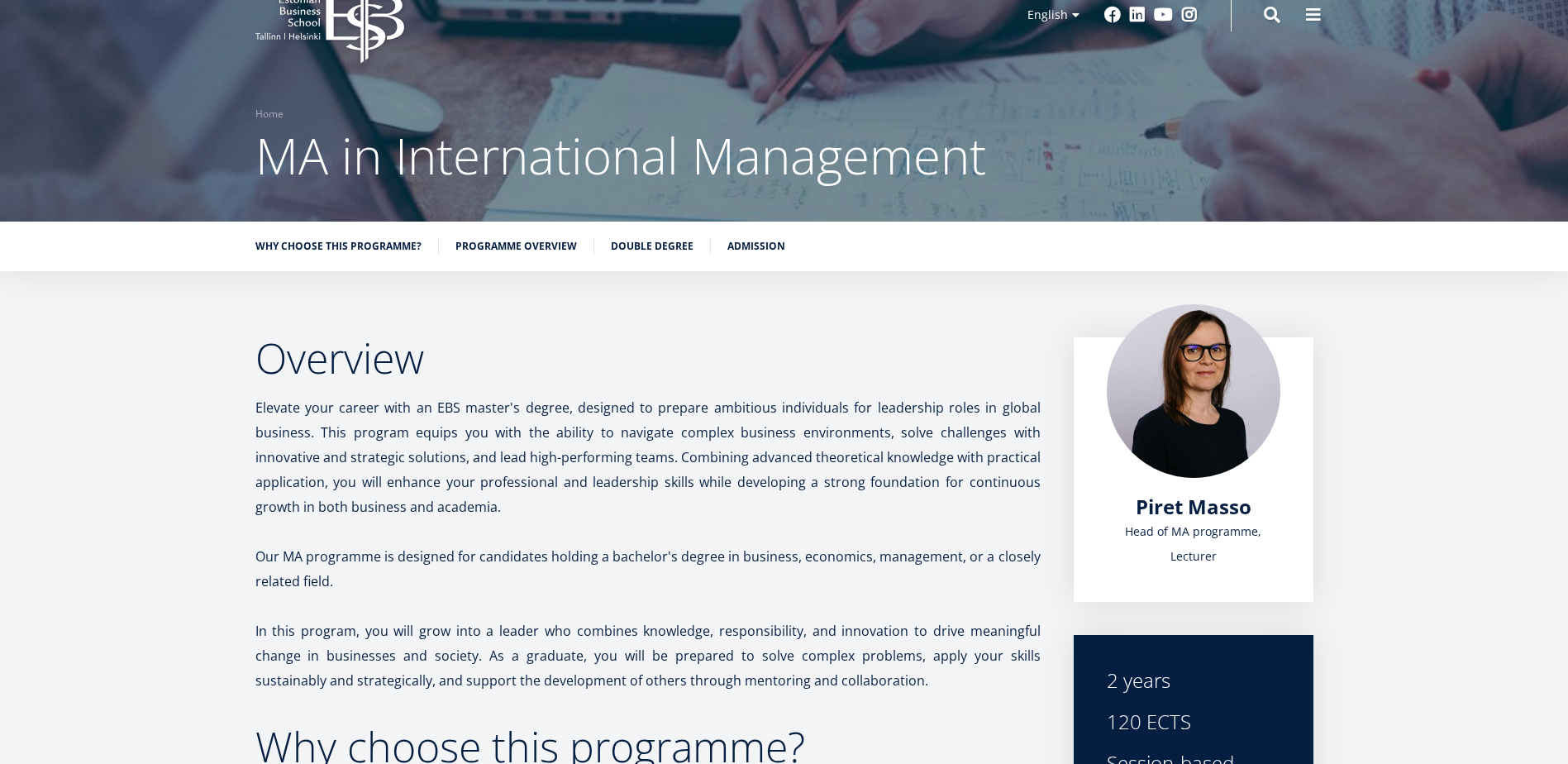
scroll to position [82, 0]
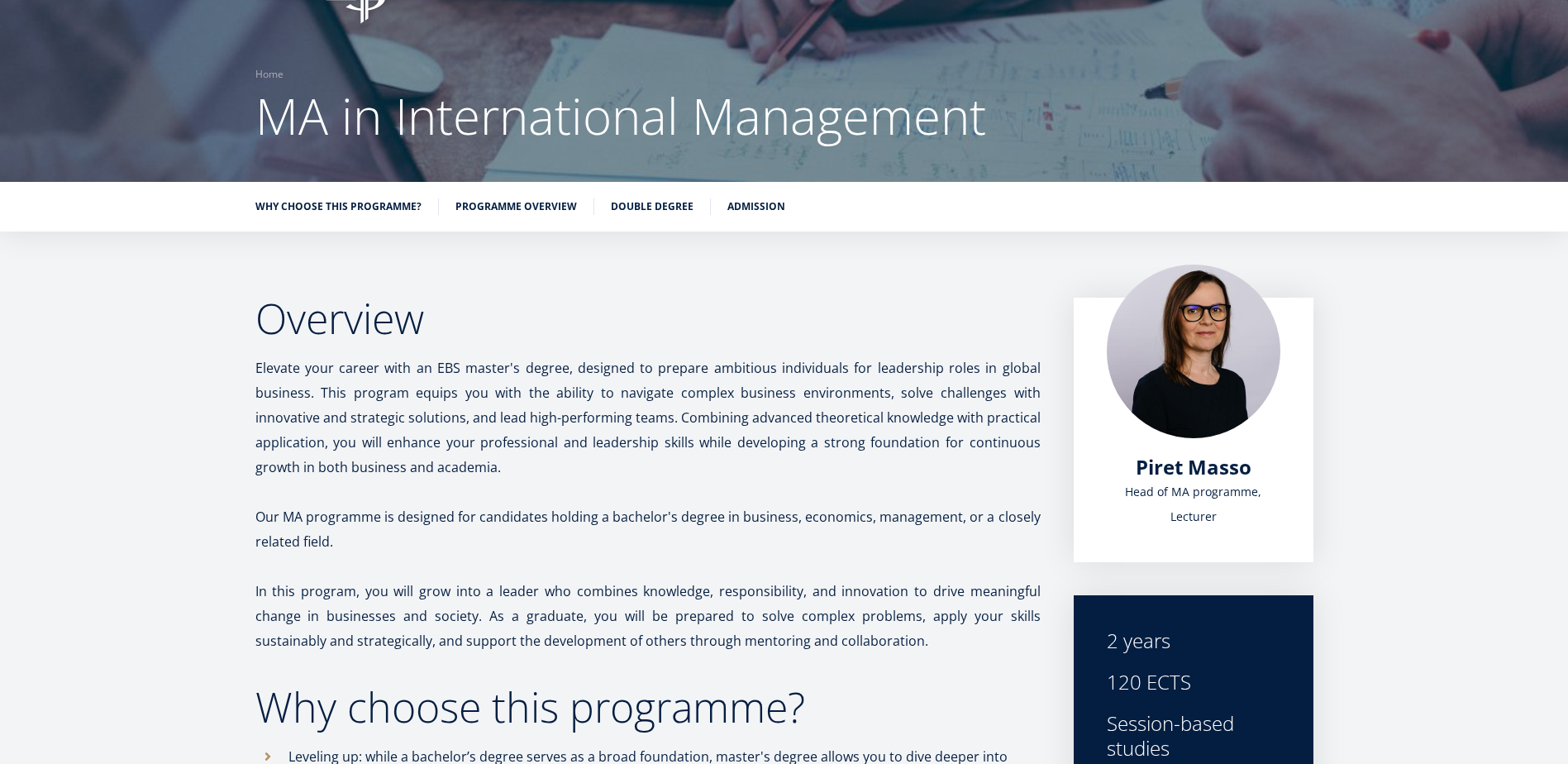
click at [748, 215] on ul "Why choose this programme? Programme overview Double Degree Admission" at bounding box center [776, 211] width 1075 height 25
click at [757, 213] on link "Admission" at bounding box center [756, 205] width 58 height 16
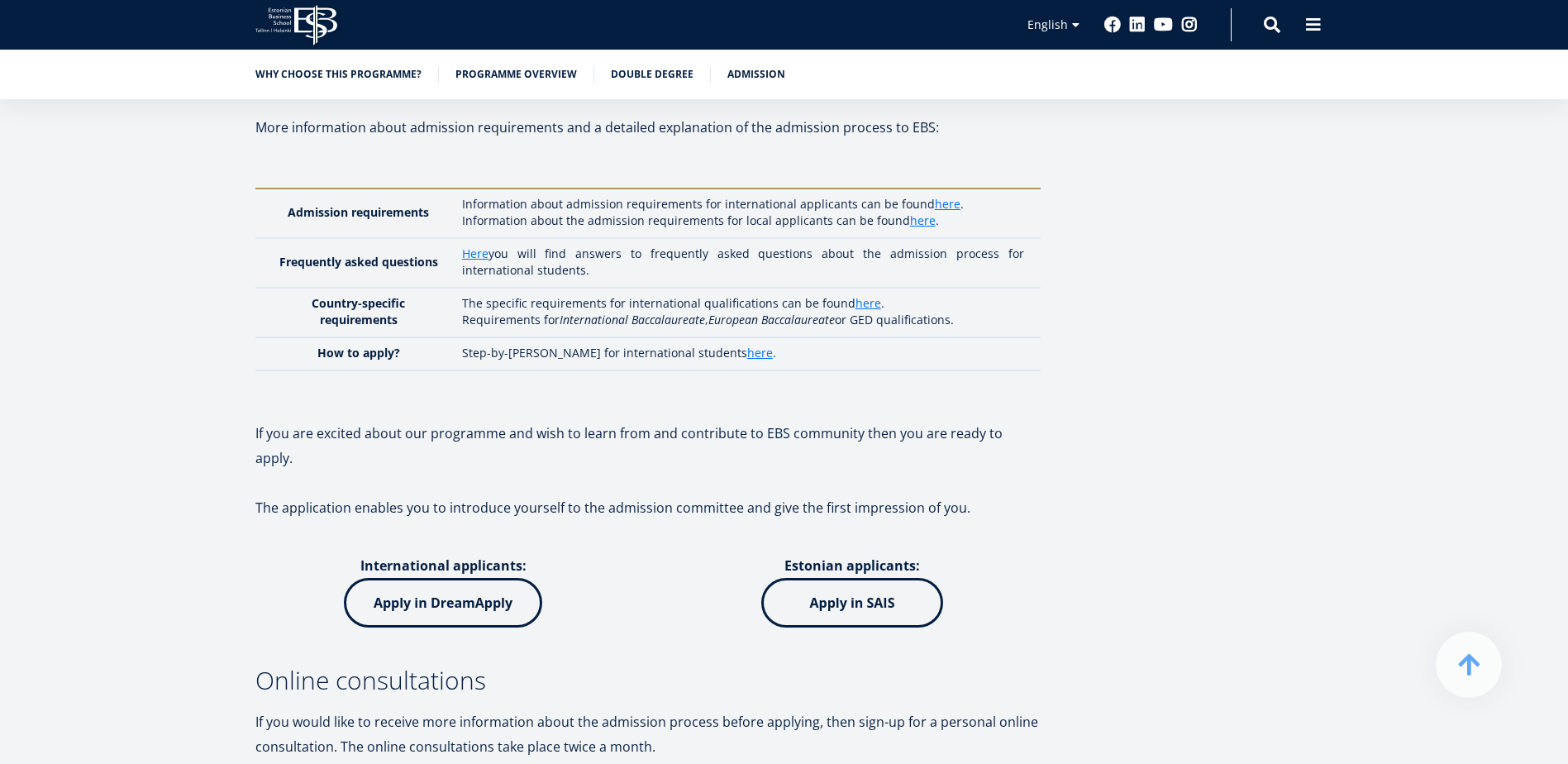
scroll to position [4742, 0]
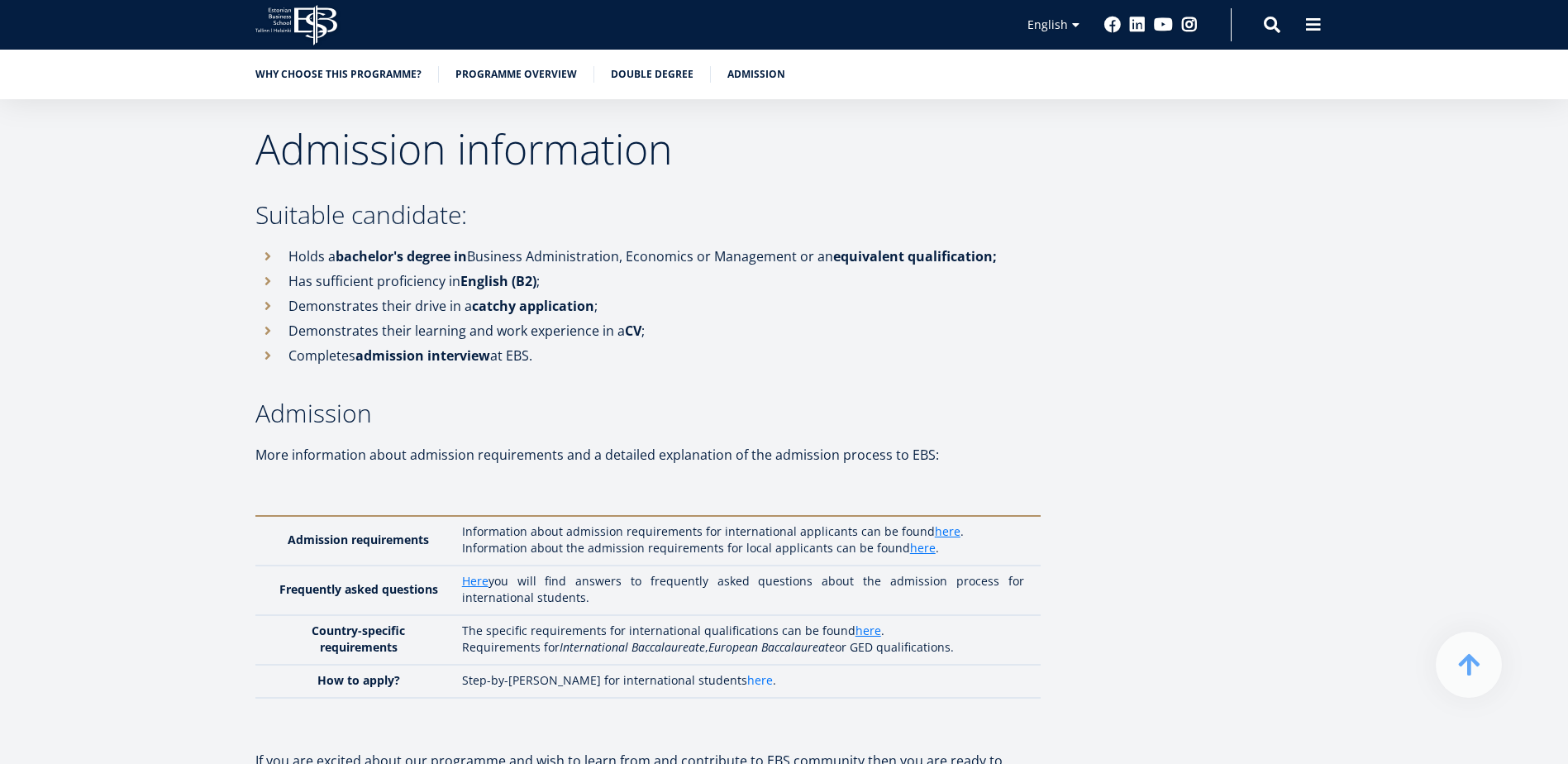
click at [748, 672] on link "here" at bounding box center [760, 680] width 25 height 16
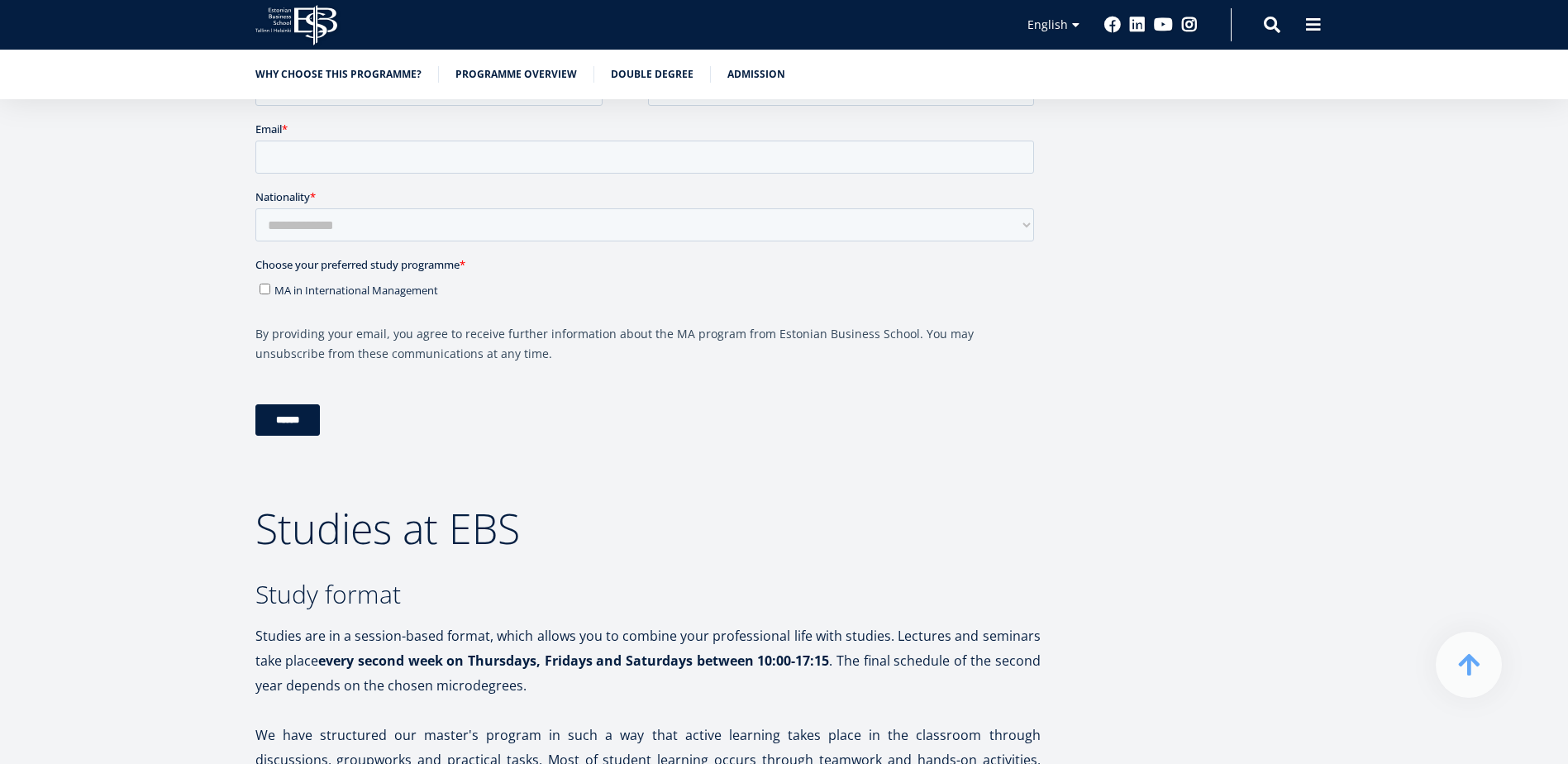
scroll to position [0, 0]
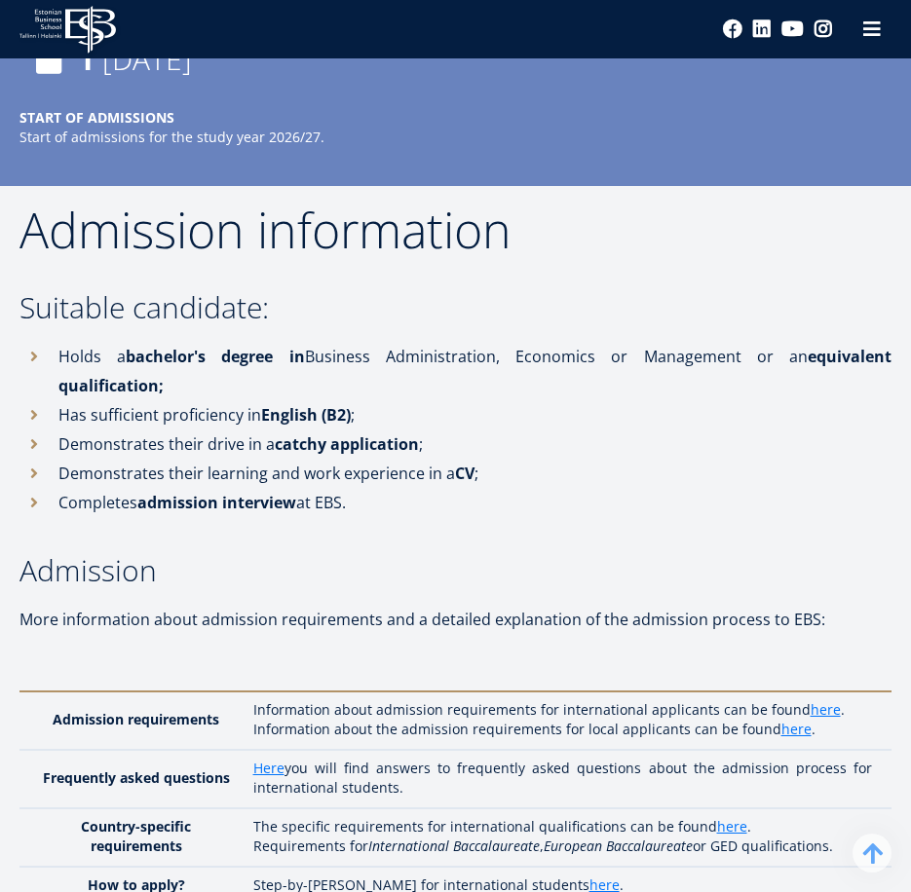
scroll to position [6800, 0]
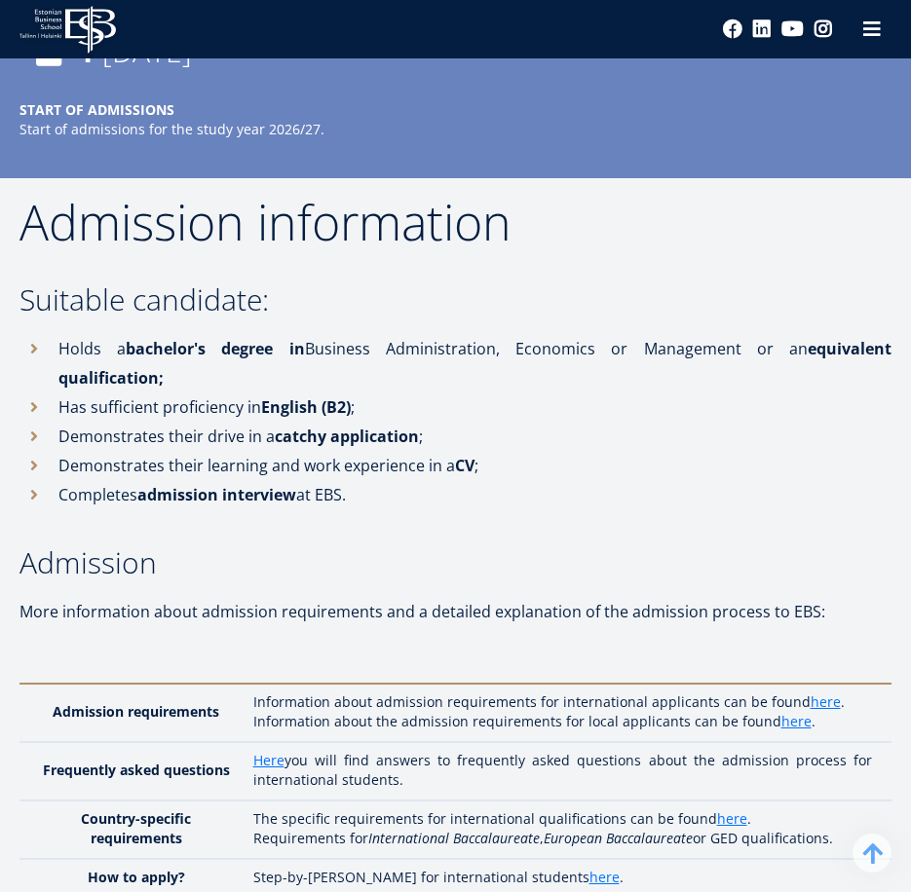
drag, startPoint x: 391, startPoint y: 441, endPoint x: 50, endPoint y: 285, distance: 374.9
click at [50, 334] on ul "Holds a bachelor's degree in Business Administration, Economics or Management o…" at bounding box center [455, 421] width 872 height 175
copy ul "Holds a bachelor's degree in Business Administration, Economics or Management o…"
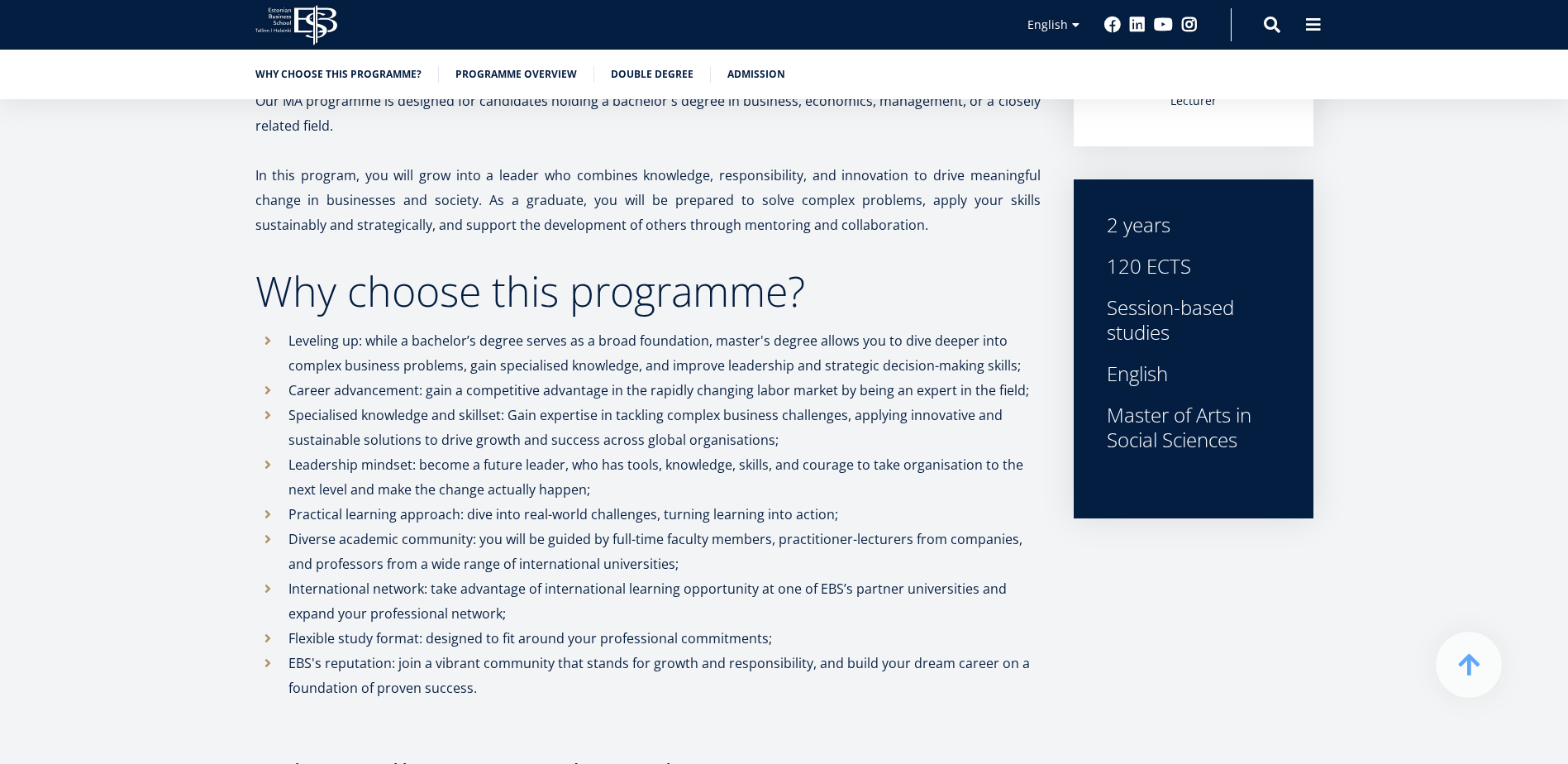
scroll to position [579, 0]
